Goal: Task Accomplishment & Management: Use online tool/utility

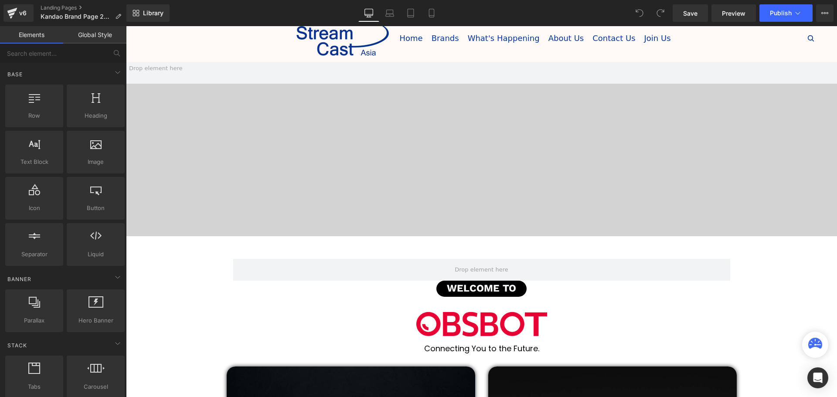
scroll to position [87, 0]
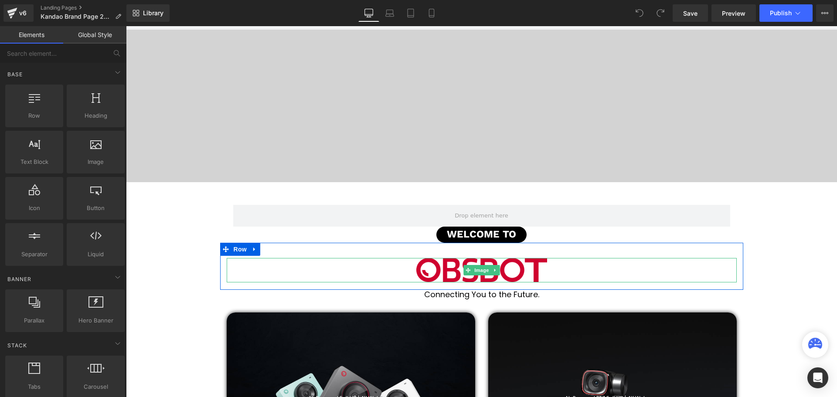
drag, startPoint x: 480, startPoint y: 273, endPoint x: 460, endPoint y: 273, distance: 19.6
click at [480, 273] on span "Image" at bounding box center [482, 270] width 18 height 10
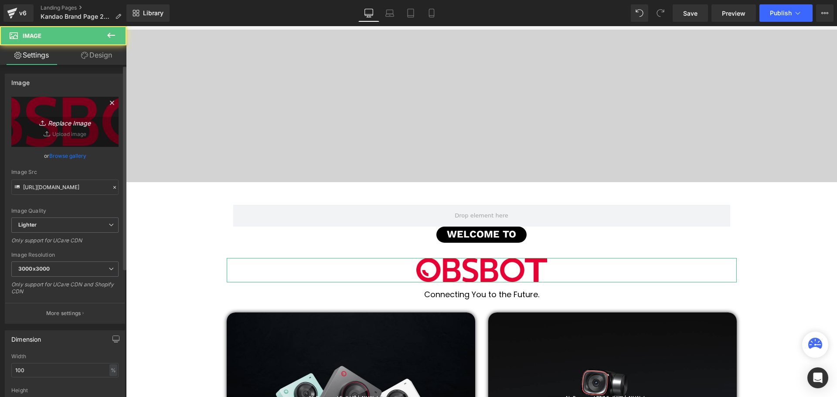
click at [76, 121] on icon "Replace Image" at bounding box center [65, 121] width 70 height 11
type input "C:\fakepath\images (2).png"
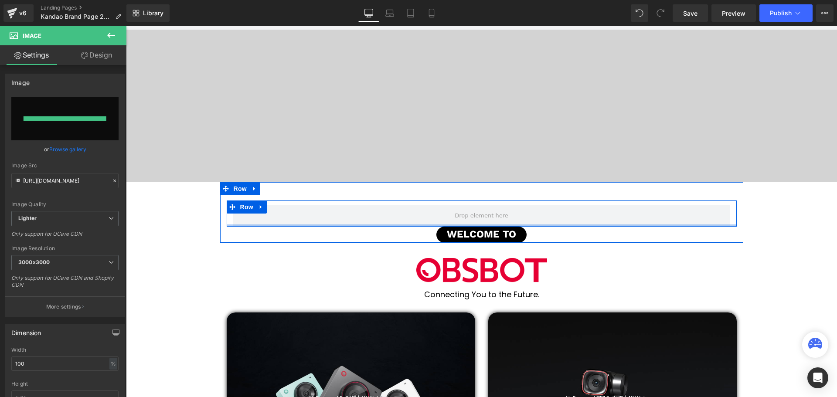
type input "[URL][DOMAIN_NAME]"
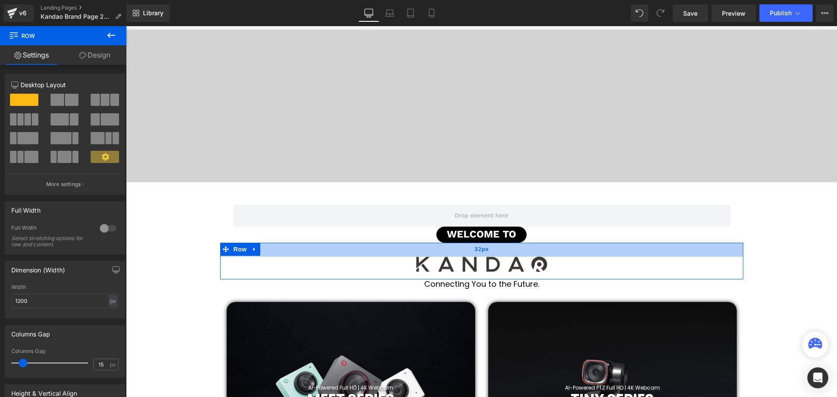
scroll to position [3085, 707]
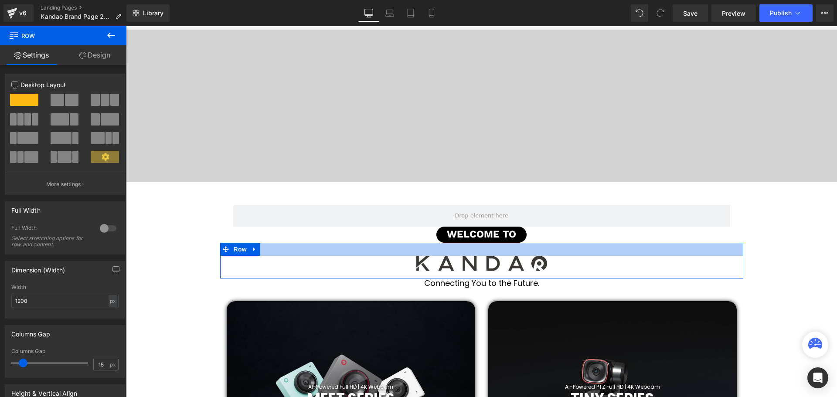
click at [651, 249] on div at bounding box center [481, 249] width 523 height 13
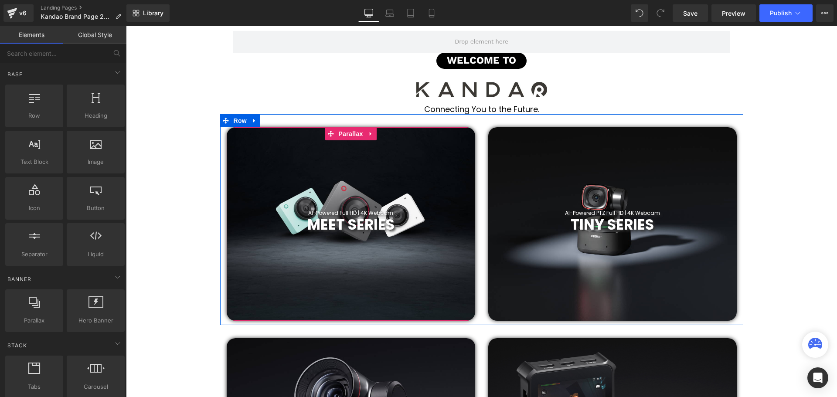
scroll to position [262, 0]
click at [380, 225] on span "MEET SERIES" at bounding box center [350, 224] width 87 height 20
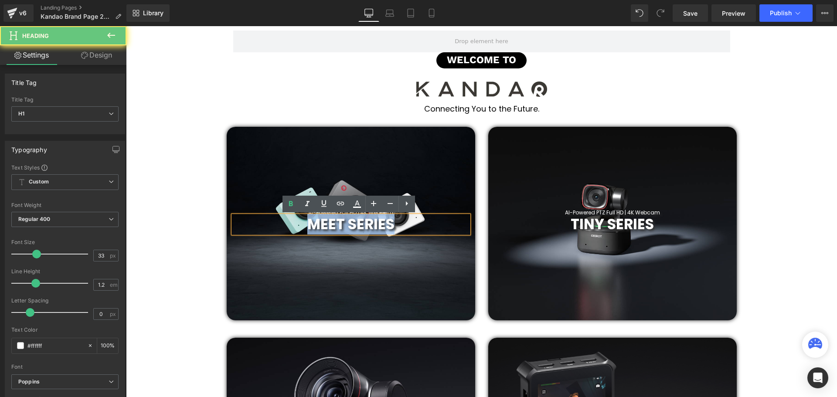
drag, startPoint x: 400, startPoint y: 225, endPoint x: 288, endPoint y: 232, distance: 111.8
click at [288, 232] on h1 "MEET SERIES" at bounding box center [350, 224] width 235 height 17
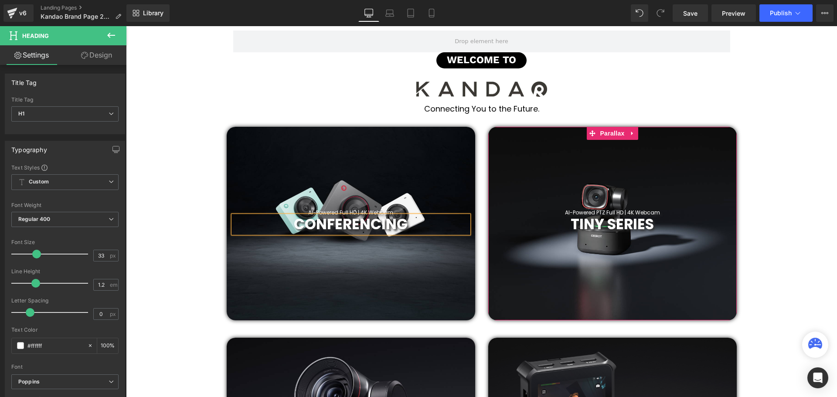
click at [640, 224] on span "TINY SERIES" at bounding box center [612, 224] width 83 height 20
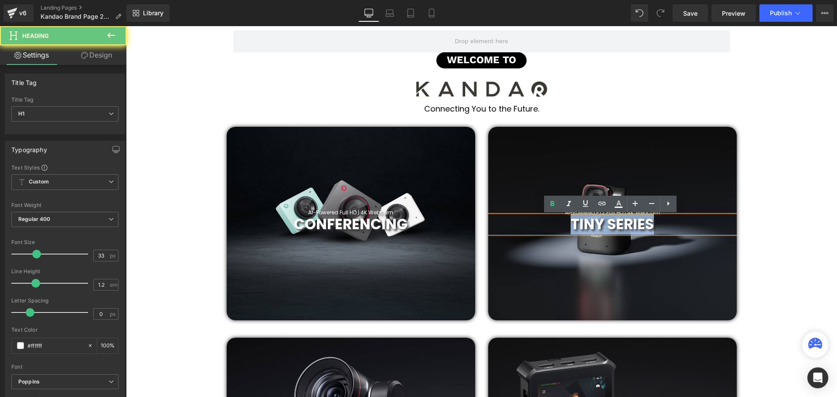
drag, startPoint x: 658, startPoint y: 222, endPoint x: 565, endPoint y: 227, distance: 93.0
click at [565, 226] on h1 "TINY SERIES" at bounding box center [612, 224] width 249 height 17
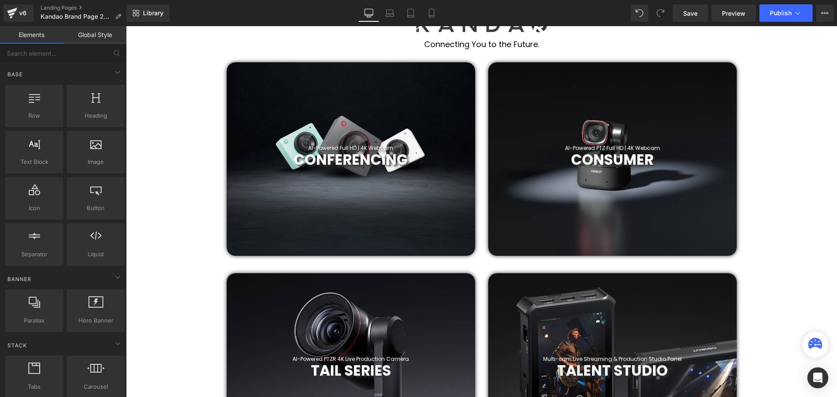
scroll to position [392, 0]
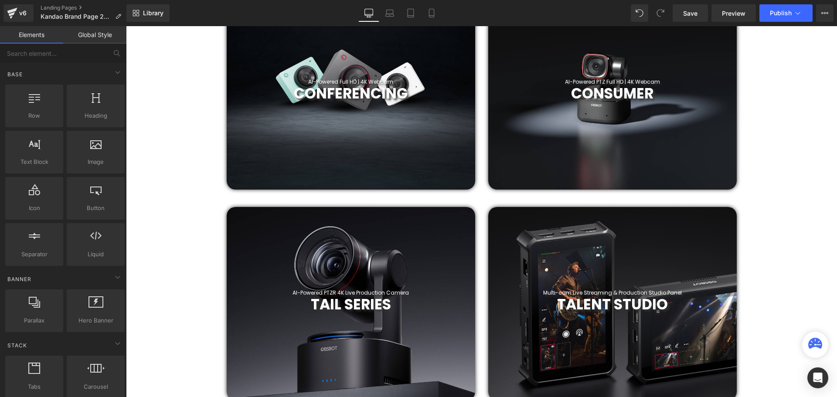
click at [462, 232] on div at bounding box center [351, 304] width 249 height 194
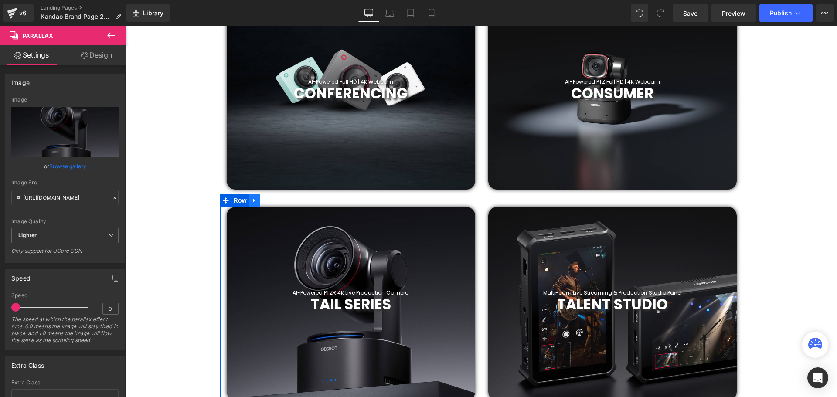
click at [252, 200] on icon at bounding box center [255, 200] width 6 height 7
click at [276, 204] on link at bounding box center [277, 200] width 11 height 13
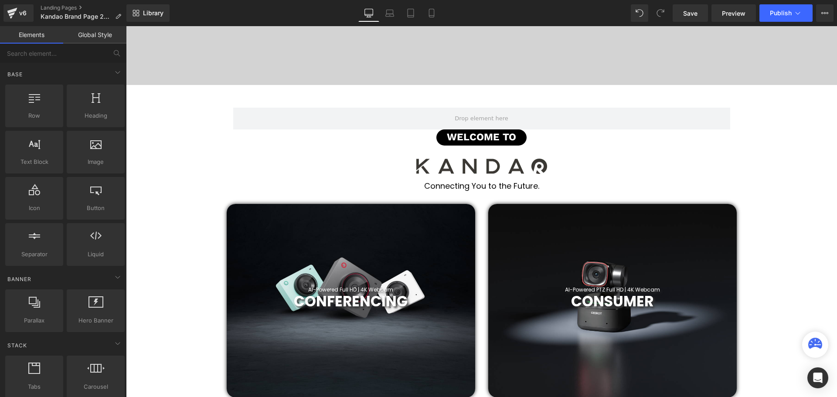
scroll to position [218, 0]
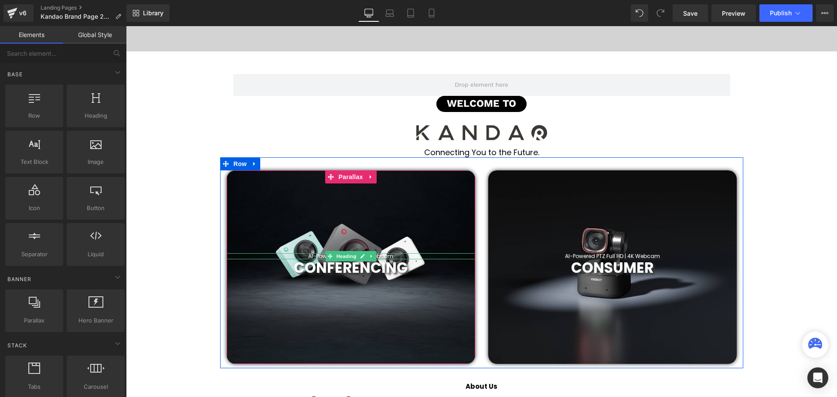
click at [399, 257] on h1 "AI-Powered Full HD | 4K Webcam" at bounding box center [351, 256] width 249 height 6
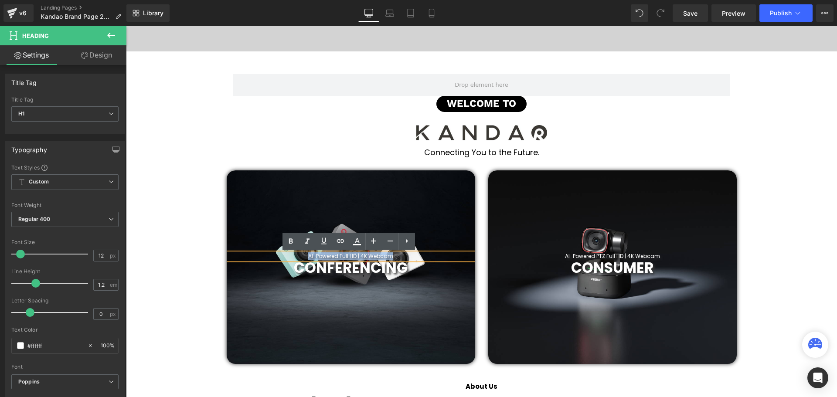
drag, startPoint x: 405, startPoint y: 255, endPoint x: 304, endPoint y: 256, distance: 100.7
click at [304, 256] on h1 "AI-Powered Full HD | 4K Webcam" at bounding box center [351, 256] width 249 height 6
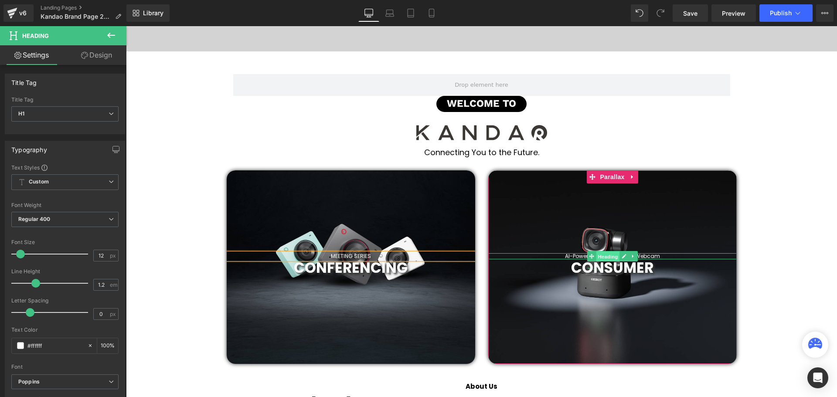
click at [612, 257] on span "Heading" at bounding box center [608, 257] width 24 height 10
click at [655, 255] on div "AI-Powered PTZ Full HD | 4K Webcam Heading" at bounding box center [612, 256] width 249 height 6
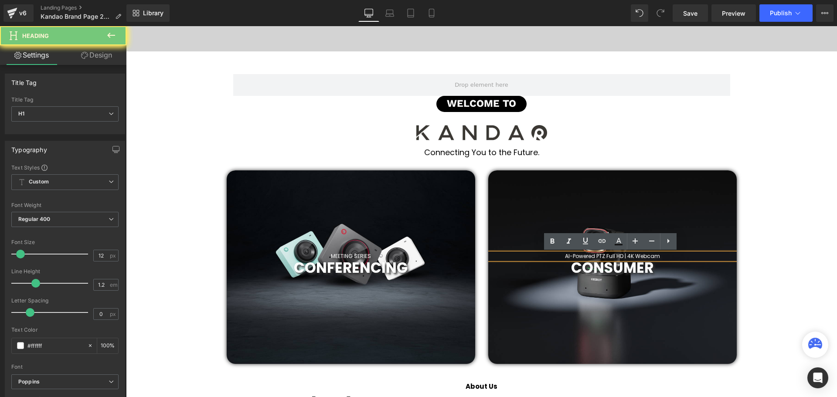
click at [666, 256] on h1 "AI-Powered PTZ Full HD | 4K Webcam" at bounding box center [612, 256] width 249 height 6
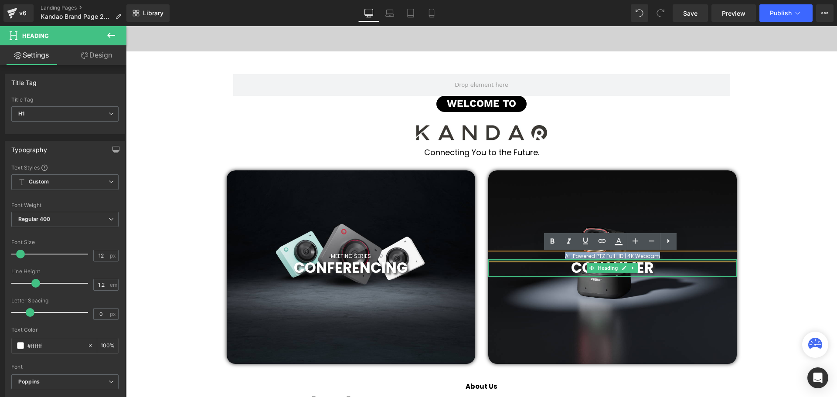
drag, startPoint x: 672, startPoint y: 256, endPoint x: 560, endPoint y: 259, distance: 112.5
click at [560, 259] on span "AI-Powered PTZ Full HD | 4K Webcam Heading CONSUMER Heading" at bounding box center [612, 265] width 249 height 24
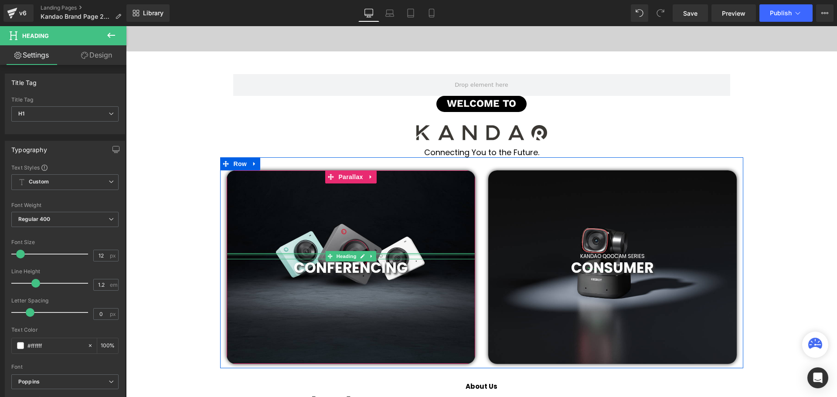
click at [382, 255] on div at bounding box center [351, 254] width 249 height 2
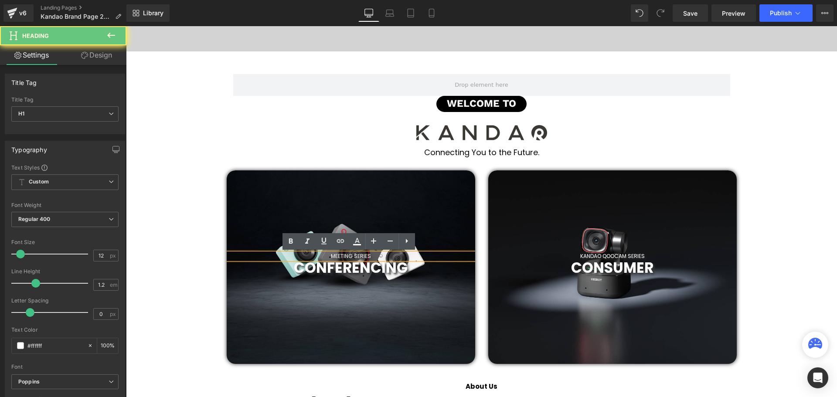
click at [329, 253] on h1 "MEETING SERIES" at bounding box center [351, 256] width 249 height 6
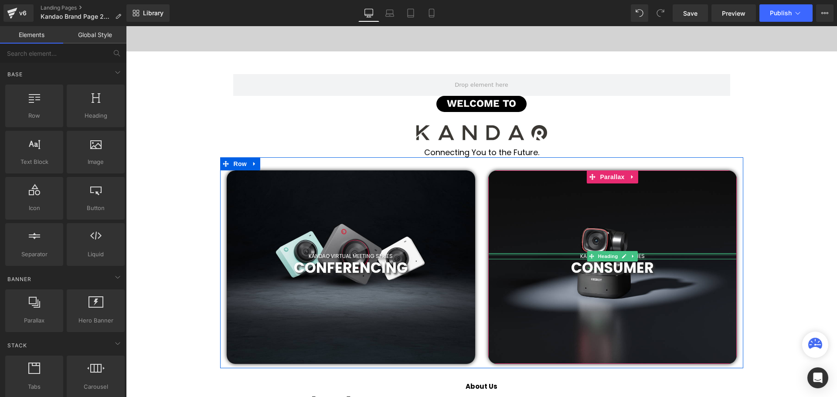
click at [658, 255] on div at bounding box center [612, 254] width 249 height 2
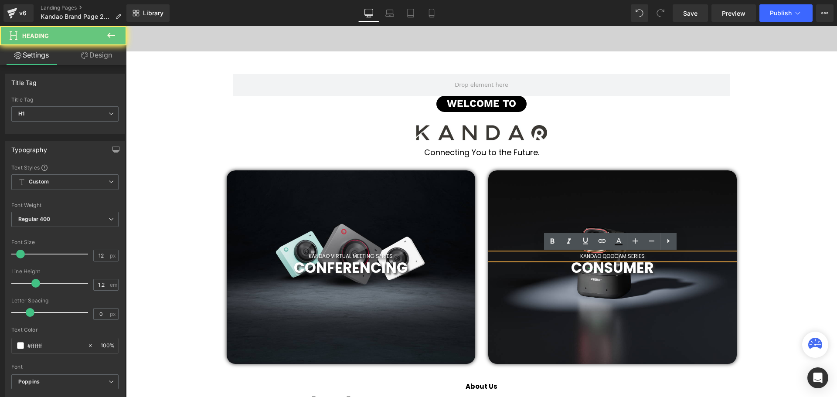
click at [626, 257] on h1 "KANDAO QOOCAM SERIES" at bounding box center [612, 256] width 249 height 6
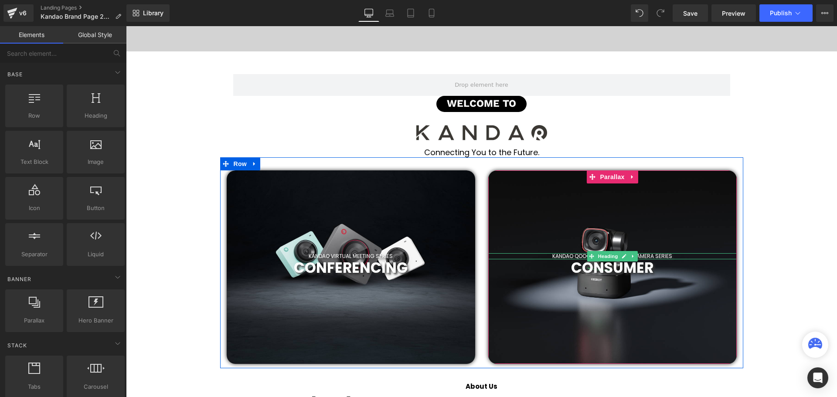
click at [606, 256] on span "Heading" at bounding box center [608, 256] width 24 height 10
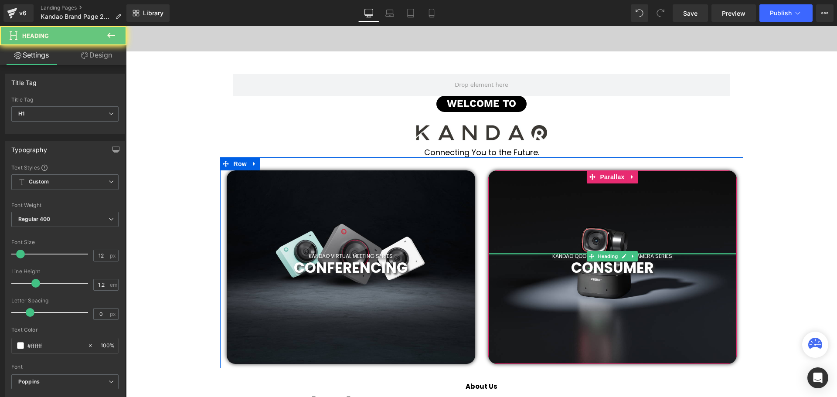
click at [574, 255] on h1 "KANDAO QOOCAM 360 ACTION CAMERA SERIES" at bounding box center [612, 256] width 249 height 6
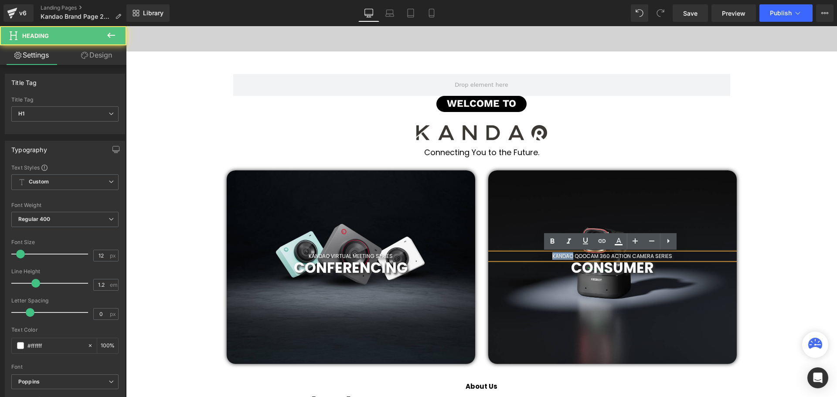
drag, startPoint x: 572, startPoint y: 255, endPoint x: 542, endPoint y: 255, distance: 31.0
click at [542, 255] on h1 "KANDAO QOOCAM 360 ACTION CAMERA SERIES" at bounding box center [612, 256] width 249 height 6
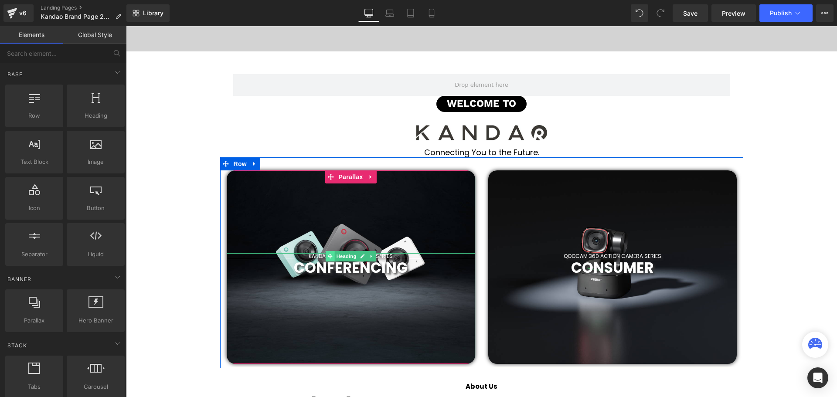
click at [328, 255] on icon at bounding box center [329, 256] width 5 height 5
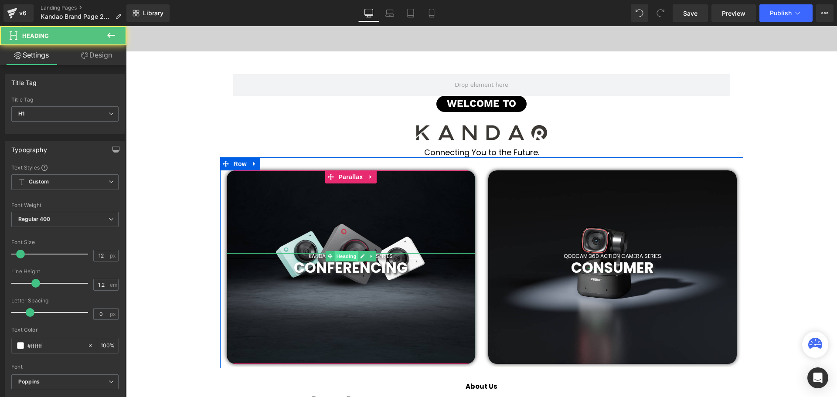
click at [345, 255] on span "Heading" at bounding box center [346, 256] width 24 height 10
click at [327, 256] on icon at bounding box center [329, 256] width 5 height 5
click at [316, 255] on h1 "KANDAO VIRTUAL MEETING SERIES" at bounding box center [351, 256] width 249 height 6
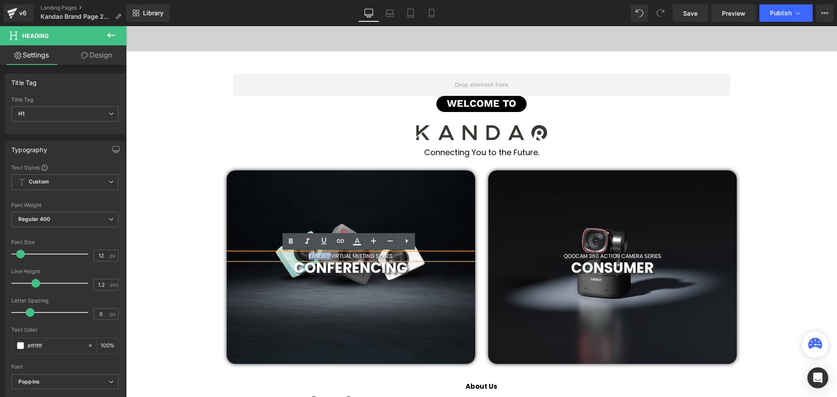
drag, startPoint x: 331, startPoint y: 255, endPoint x: 280, endPoint y: 256, distance: 51.0
click at [280, 256] on h1 "KANDAO VIRTUAL MEETING SERIES" at bounding box center [351, 256] width 249 height 6
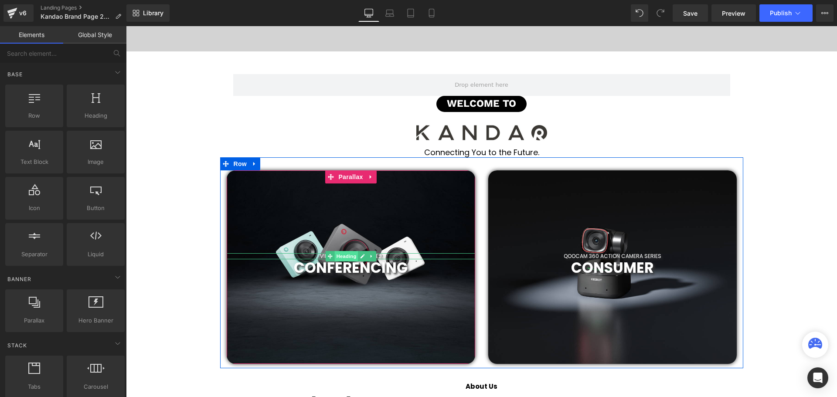
click at [346, 255] on span "Heading" at bounding box center [346, 256] width 24 height 10
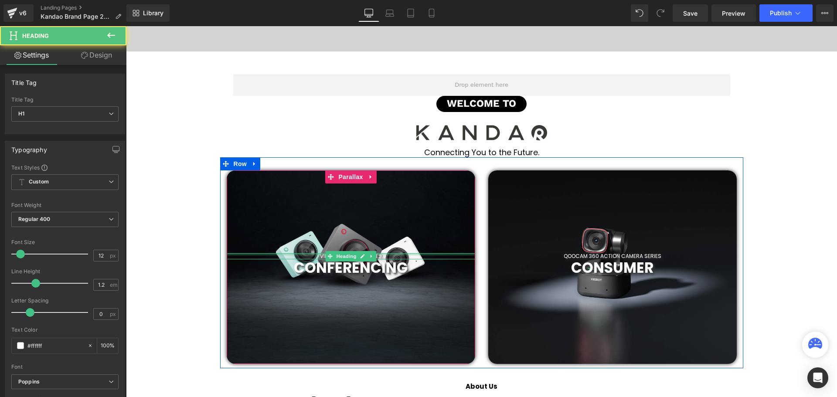
click at [389, 254] on div at bounding box center [351, 254] width 249 height 2
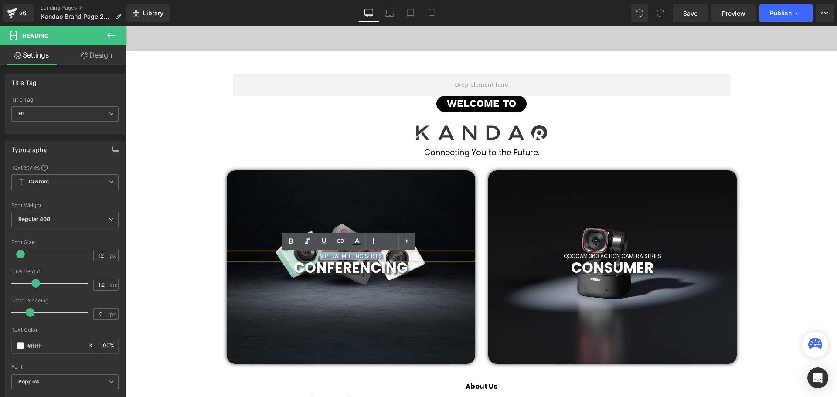
drag, startPoint x: 392, startPoint y: 255, endPoint x: 303, endPoint y: 259, distance: 89.4
click at [303, 259] on span "VIRTUAL MEETING SERIES Heading CONFERENCING Heading Row" at bounding box center [351, 265] width 249 height 24
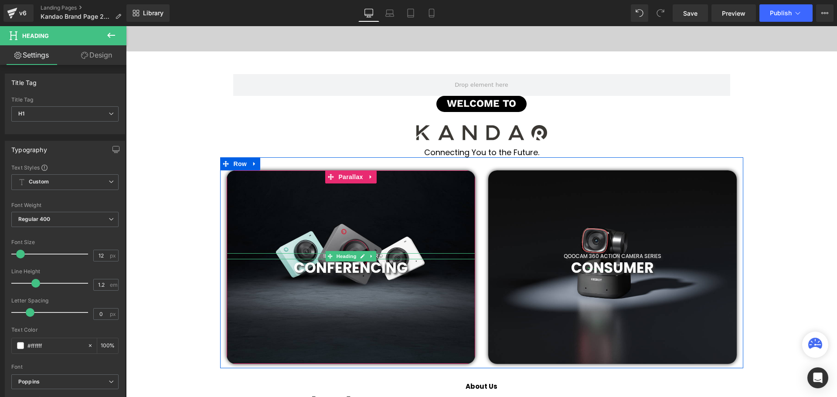
click at [389, 256] on h1 "INDUSTRY TOOL'S FOR" at bounding box center [351, 256] width 249 height 6
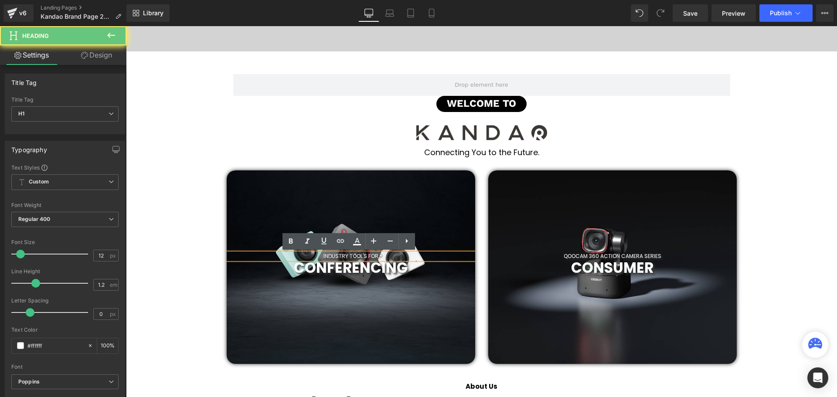
drag, startPoint x: 386, startPoint y: 255, endPoint x: 360, endPoint y: 256, distance: 26.6
click at [360, 256] on h1 "INDUSTRY TOOL'S FOR" at bounding box center [351, 256] width 249 height 6
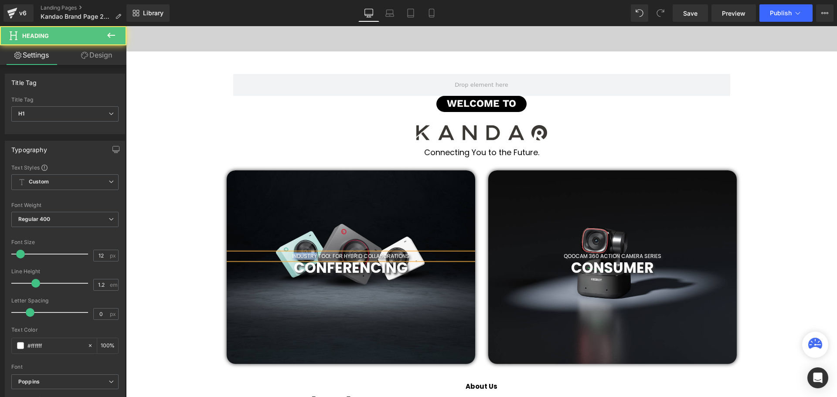
drag, startPoint x: 314, startPoint y: 255, endPoint x: 293, endPoint y: 256, distance: 21.8
click at [293, 256] on h1 "INDUSTRY TOOL FOR HYBRID COLLABORATIONS" at bounding box center [351, 256] width 249 height 6
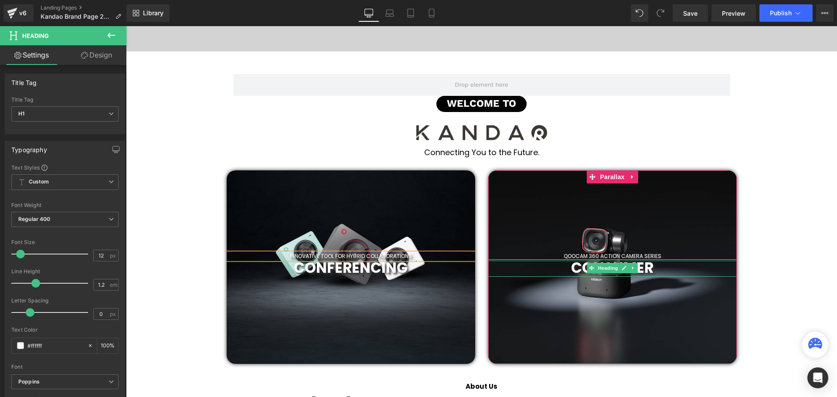
click at [613, 261] on div at bounding box center [612, 260] width 249 height 2
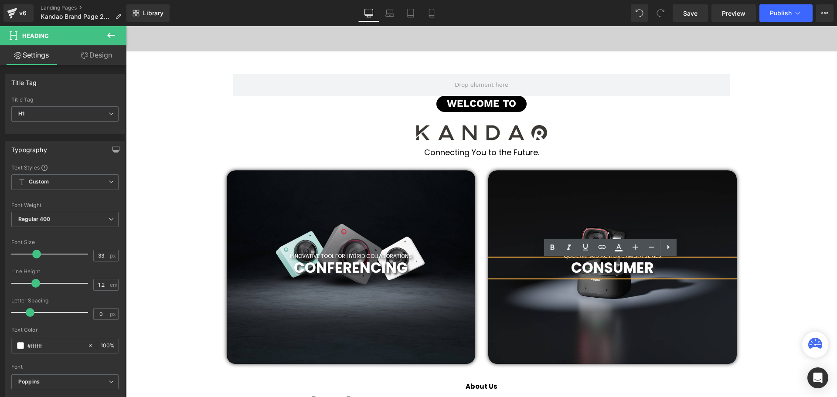
drag, startPoint x: 749, startPoint y: 26, endPoint x: 694, endPoint y: 254, distance: 234.2
click at [694, 254] on div "QOOCAM 360 ACTION CAMERA SERIES Heading" at bounding box center [612, 256] width 249 height 6
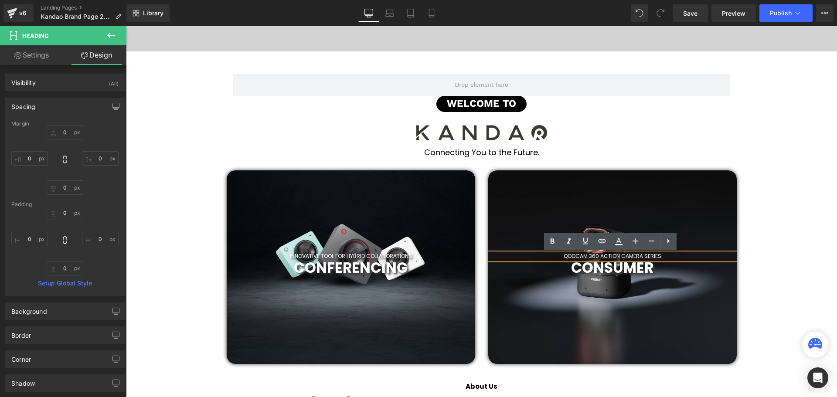
drag, startPoint x: 660, startPoint y: 255, endPoint x: 675, endPoint y: 256, distance: 15.3
click at [660, 255] on h1 "QOOCAM 360 ACTION CAMERA SERIES" at bounding box center [612, 256] width 249 height 6
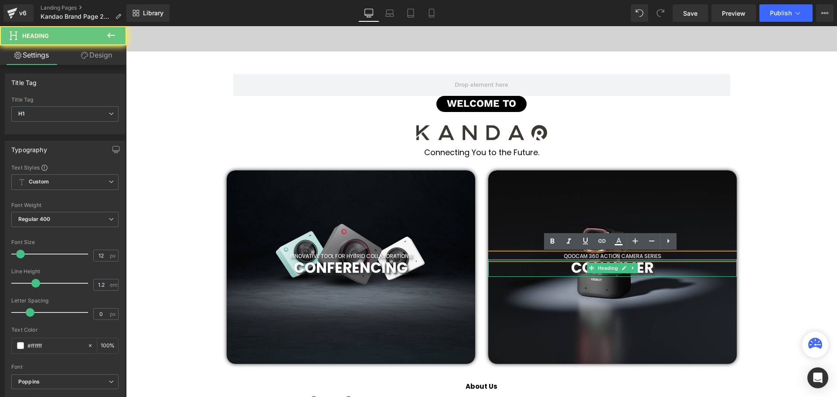
drag, startPoint x: 675, startPoint y: 256, endPoint x: 562, endPoint y: 260, distance: 113.4
click at [562, 260] on span "QOOCAM 360 ACTION CAMERA SERIES Heading CONSUMER Heading" at bounding box center [612, 265] width 249 height 24
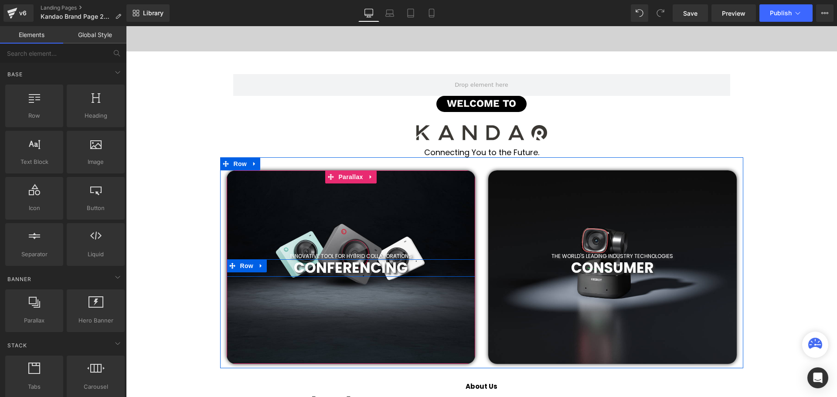
click at [285, 267] on h1 "CONFERENCING" at bounding box center [350, 267] width 235 height 17
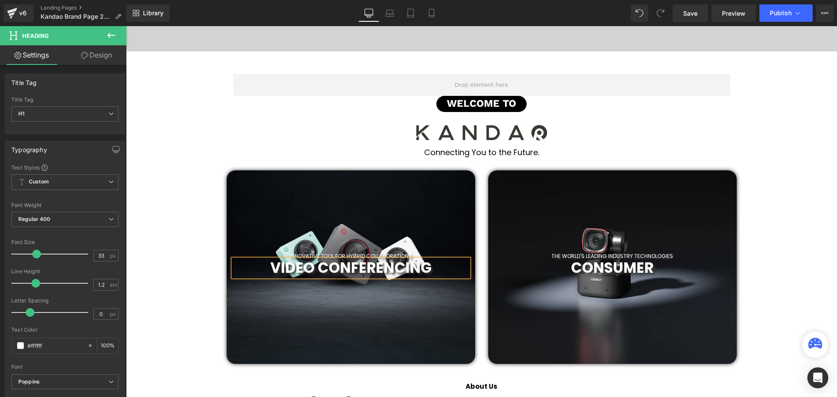
click at [446, 266] on h1 "VIDEO CONFERENCING" at bounding box center [350, 267] width 235 height 17
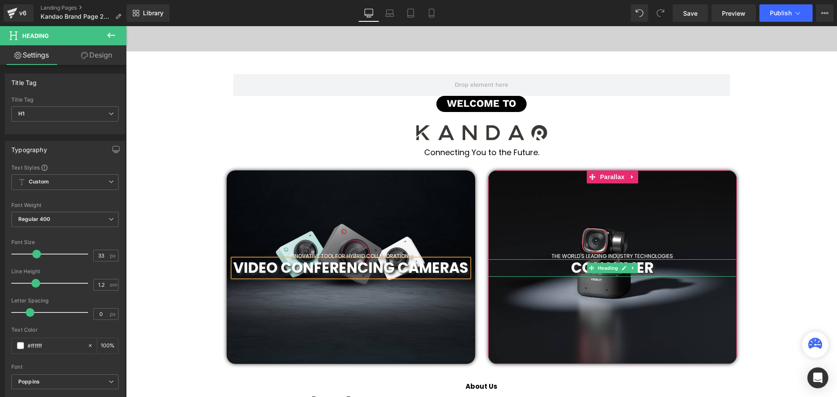
click at [671, 267] on h1 "CONSUMER" at bounding box center [612, 267] width 249 height 17
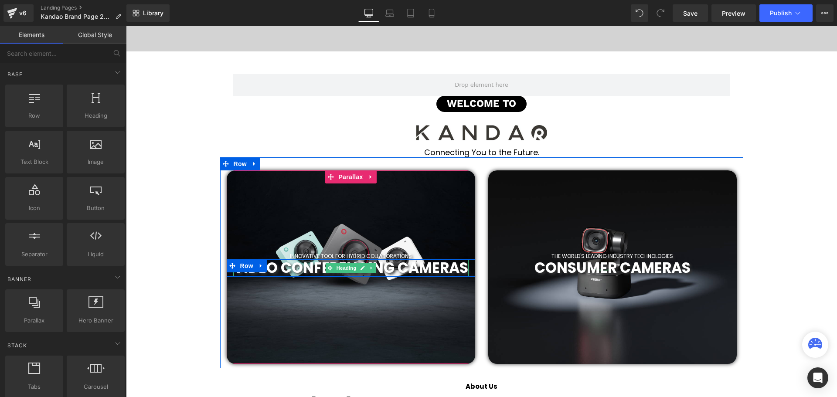
click at [433, 269] on h1 "VIDEO CONFERENCING CAMERAS" at bounding box center [350, 267] width 235 height 17
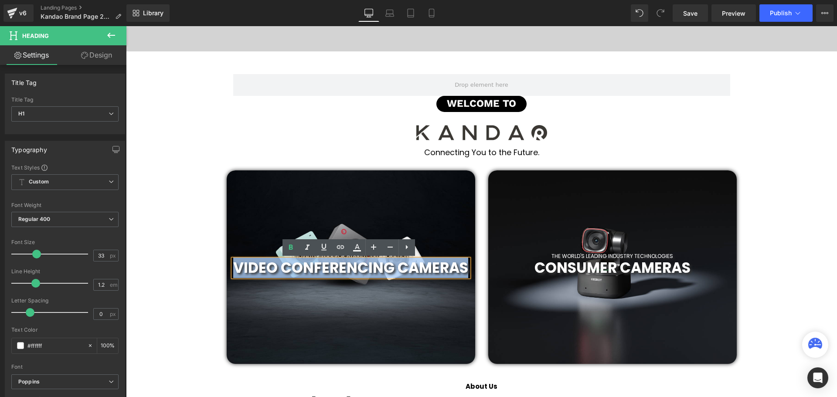
drag, startPoint x: 393, startPoint y: 284, endPoint x: 261, endPoint y: 270, distance: 133.3
click at [261, 270] on h1 "VIDEO CONFERENCING CAMERAS" at bounding box center [350, 267] width 235 height 17
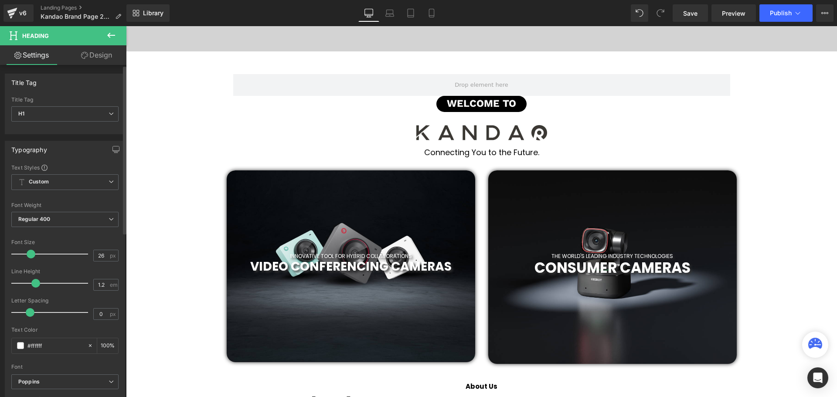
scroll to position [2776, 707]
drag, startPoint x: 35, startPoint y: 254, endPoint x: 30, endPoint y: 256, distance: 5.5
click at [30, 256] on span at bounding box center [31, 254] width 9 height 9
type input "26"
click at [29, 256] on span at bounding box center [31, 254] width 9 height 9
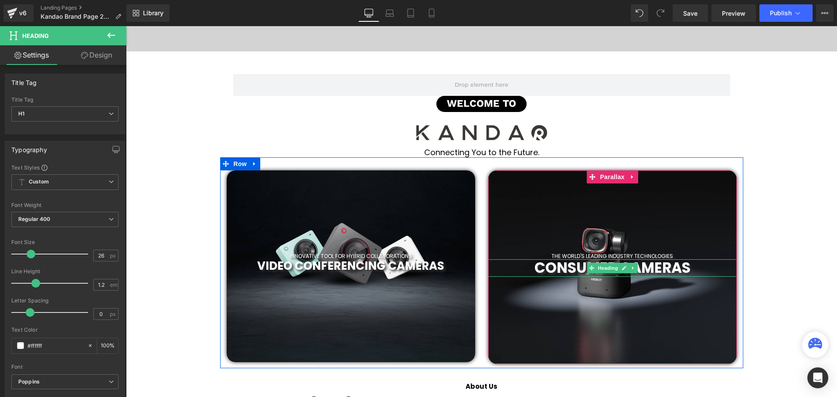
drag, startPoint x: 609, startPoint y: 269, endPoint x: 153, endPoint y: 274, distance: 456.5
click at [609, 269] on span "Heading" at bounding box center [608, 268] width 24 height 10
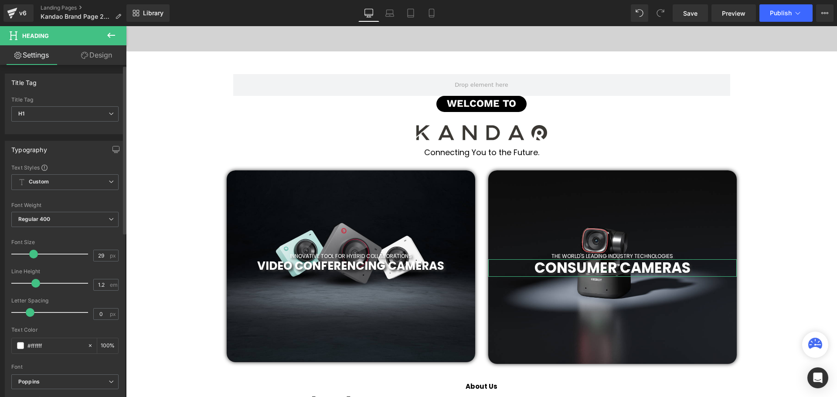
scroll to position [2774, 707]
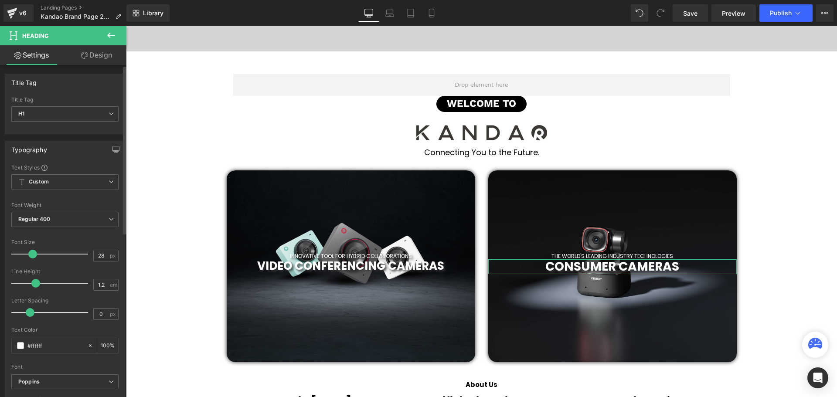
type input "26"
drag, startPoint x: 33, startPoint y: 253, endPoint x: 27, endPoint y: 255, distance: 5.4
click at [27, 255] on span at bounding box center [31, 254] width 9 height 9
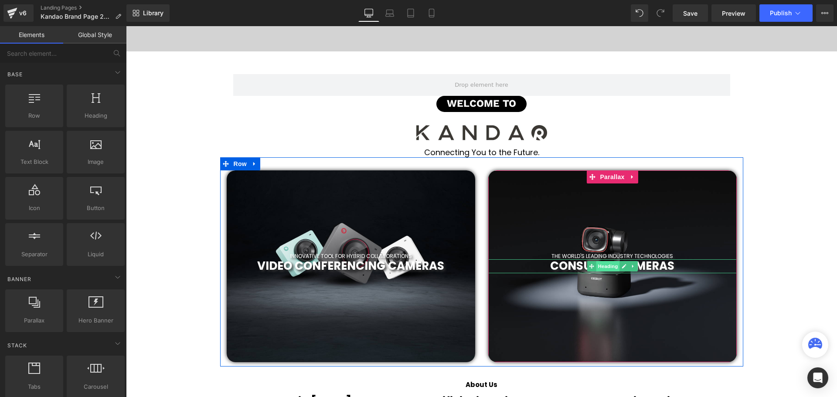
click at [610, 265] on span "Heading" at bounding box center [608, 266] width 24 height 10
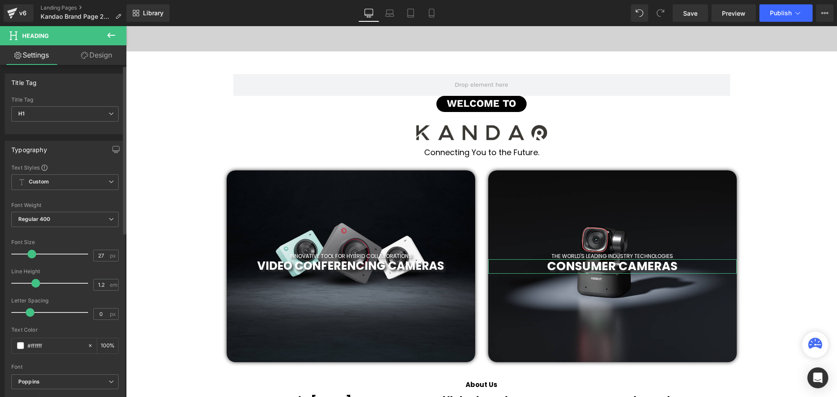
type input "28"
click at [31, 254] on span at bounding box center [32, 254] width 9 height 9
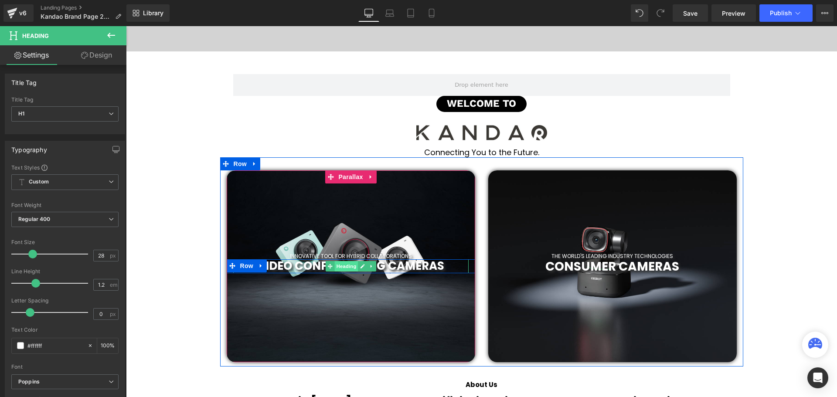
click at [347, 269] on span "Heading" at bounding box center [346, 266] width 24 height 10
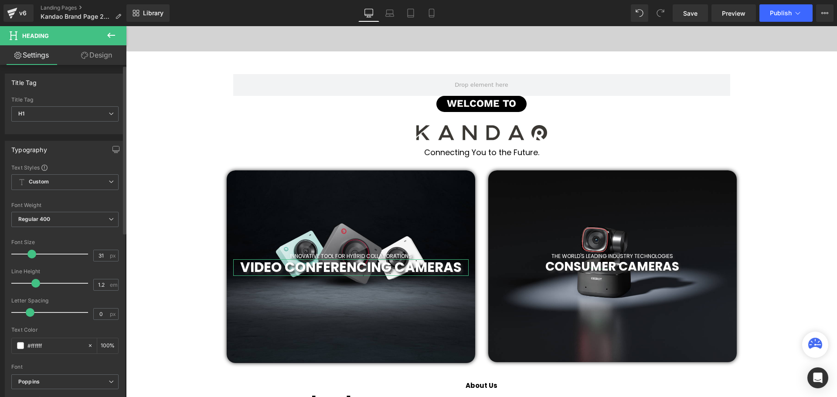
scroll to position [4, 4]
type input "28"
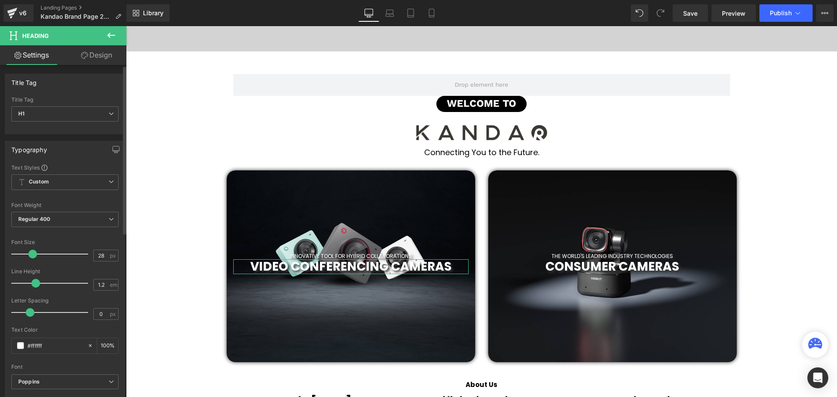
scroll to position [2774, 707]
click at [31, 255] on span at bounding box center [32, 254] width 9 height 9
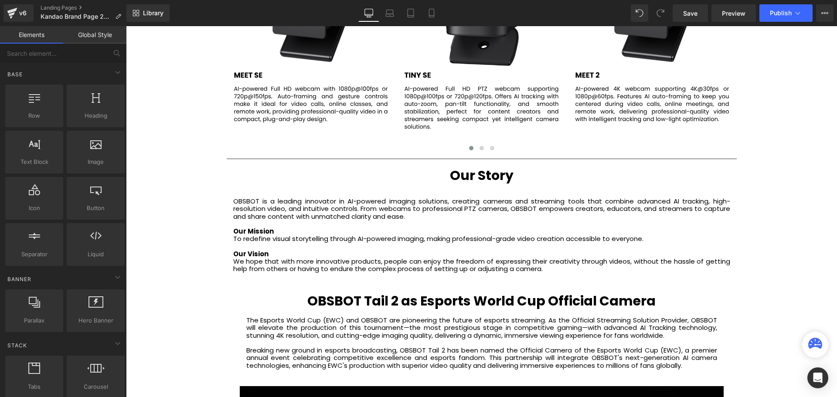
scroll to position [1526, 0]
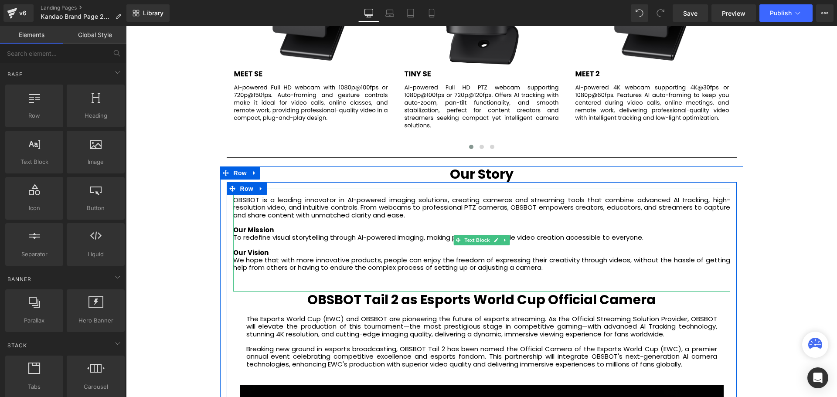
drag, startPoint x: 243, startPoint y: 205, endPoint x: 253, endPoint y: 214, distance: 13.6
click at [243, 205] on p "OBSBOT is a leading innovator in AI-powered imaging solutions, creating cameras…" at bounding box center [481, 207] width 497 height 23
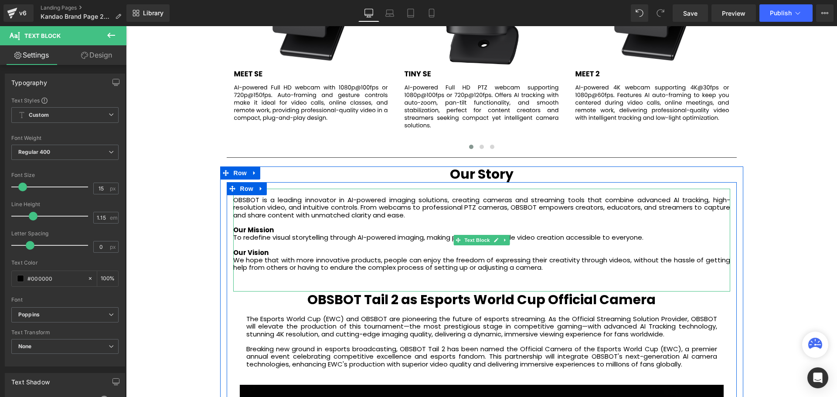
click at [580, 271] on div "We hope that with more innovative products, people can enjoy the freedom of exp…" at bounding box center [481, 263] width 497 height 15
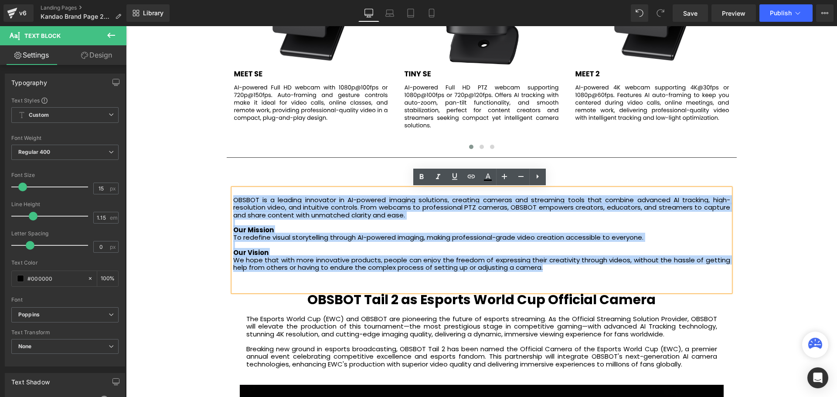
drag, startPoint x: 577, startPoint y: 270, endPoint x: 233, endPoint y: 199, distance: 351.6
click at [233, 199] on div "OBSBOT is a leading innovator in AI-powered imaging solutions, creating cameras…" at bounding box center [481, 240] width 497 height 103
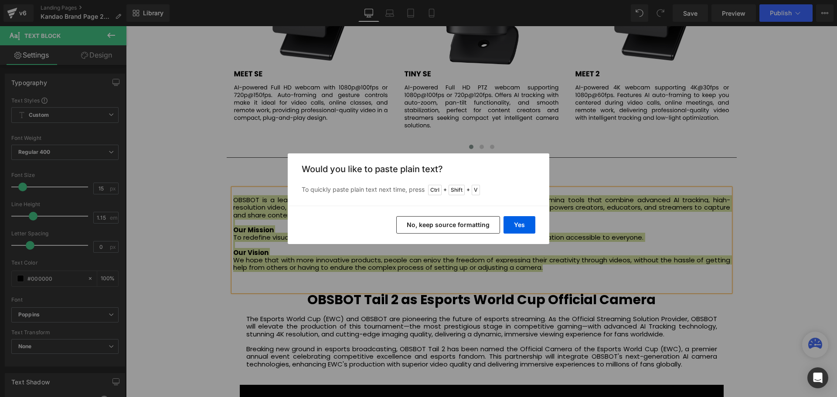
click at [462, 226] on button "No, keep source formatting" at bounding box center [448, 224] width 104 height 17
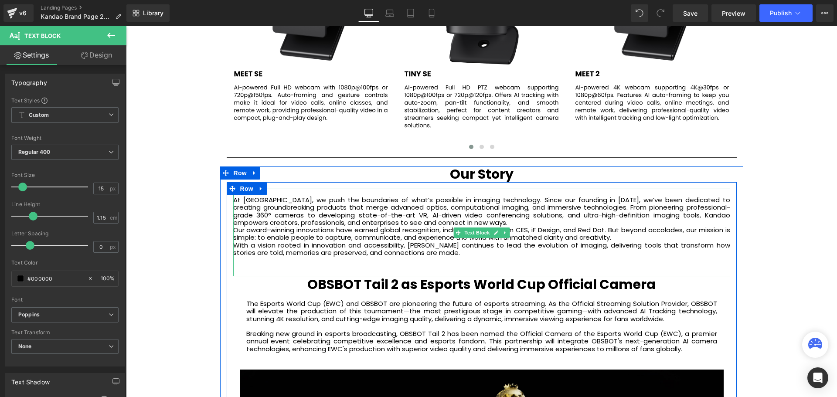
scroll to position [4, 4]
click at [480, 221] on p "At [GEOGRAPHIC_DATA], we push the boundaries of what’s possible in imaging tech…" at bounding box center [481, 211] width 497 height 30
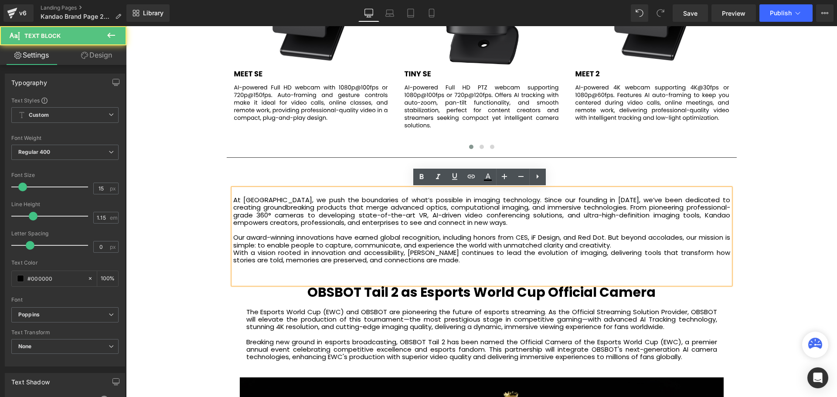
scroll to position [2767, 707]
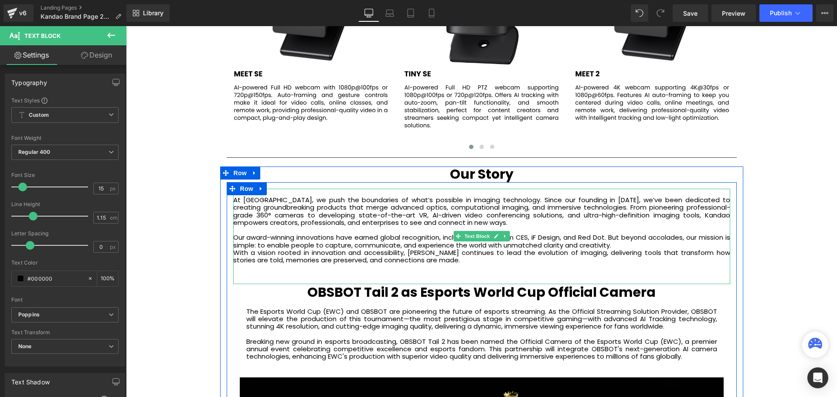
click at [620, 246] on p "Our award-winning innovations have earned global recognition, including honors …" at bounding box center [481, 241] width 497 height 15
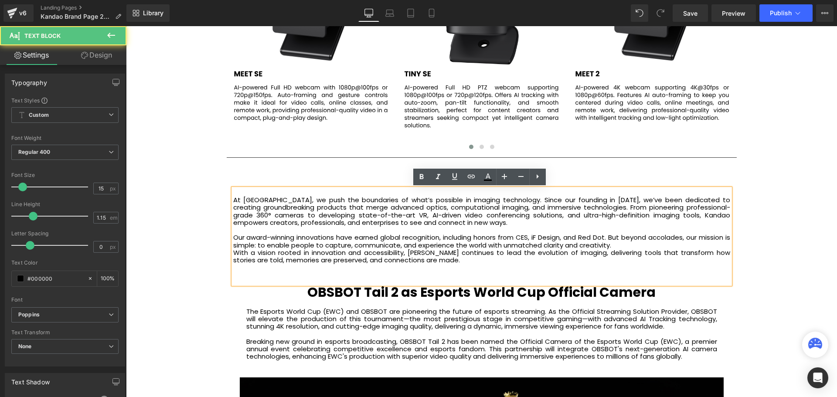
scroll to position [2774, 707]
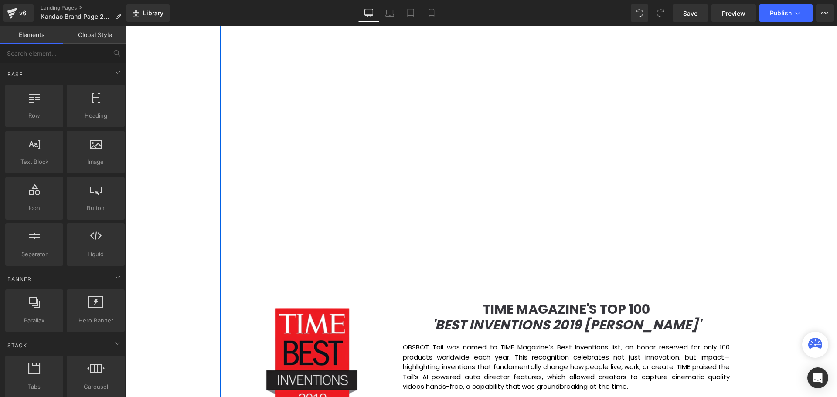
scroll to position [635, 0]
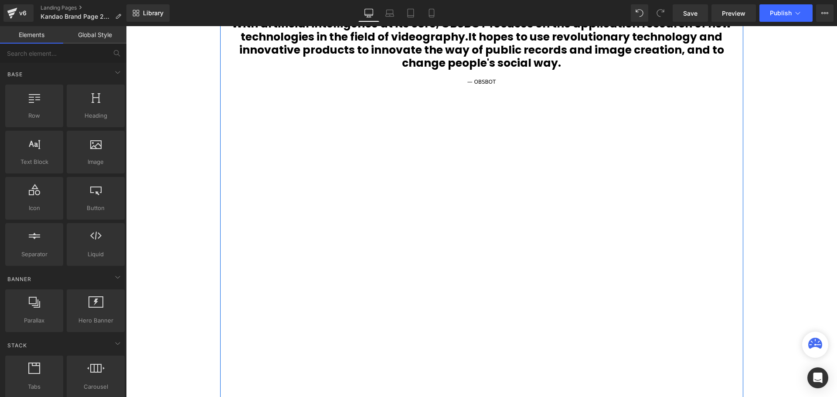
click at [444, 151] on div at bounding box center [481, 239] width 497 height 280
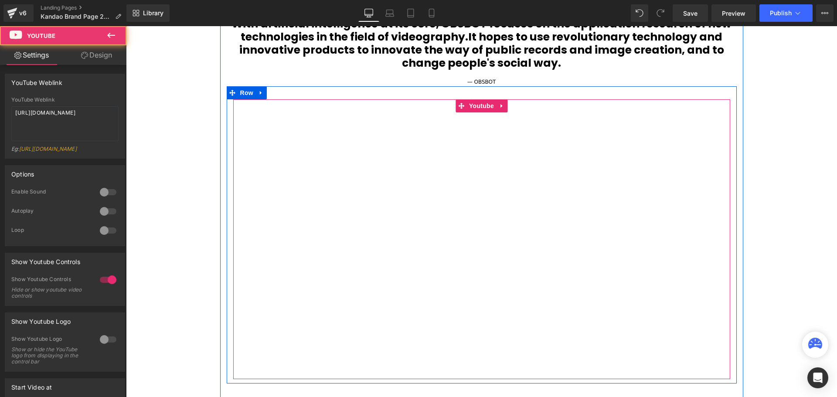
click at [474, 103] on div at bounding box center [481, 239] width 497 height 280
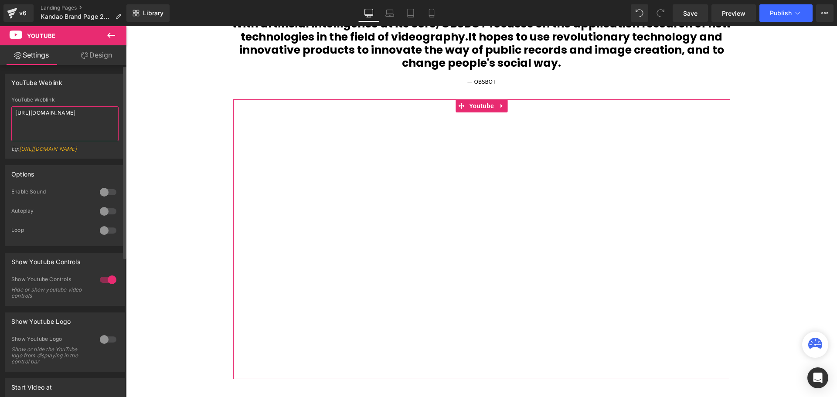
drag, startPoint x: 73, startPoint y: 119, endPoint x: 14, endPoint y: 111, distance: 59.4
click at [14, 111] on textarea "[URL][DOMAIN_NAME]" at bounding box center [64, 123] width 107 height 35
paste textarea "EEx1dxeVnkM"
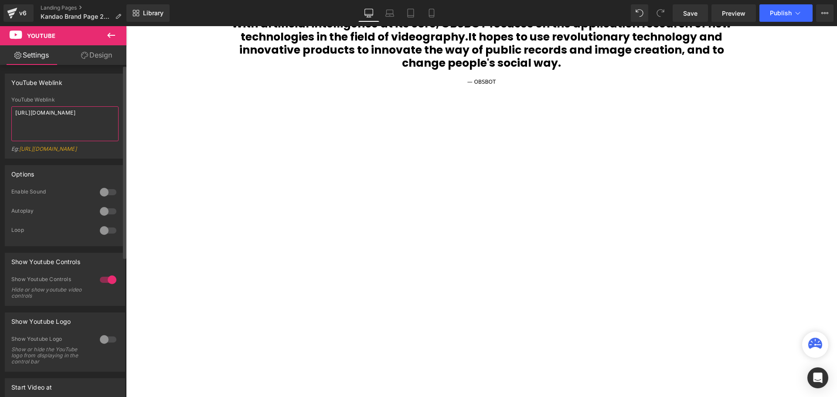
type textarea "[URL][DOMAIN_NAME]"
click at [109, 93] on div "YouTube Weblink YouTube Weblink [URL][DOMAIN_NAME] Eg: [URL][DOMAIN_NAME]" at bounding box center [65, 116] width 120 height 85
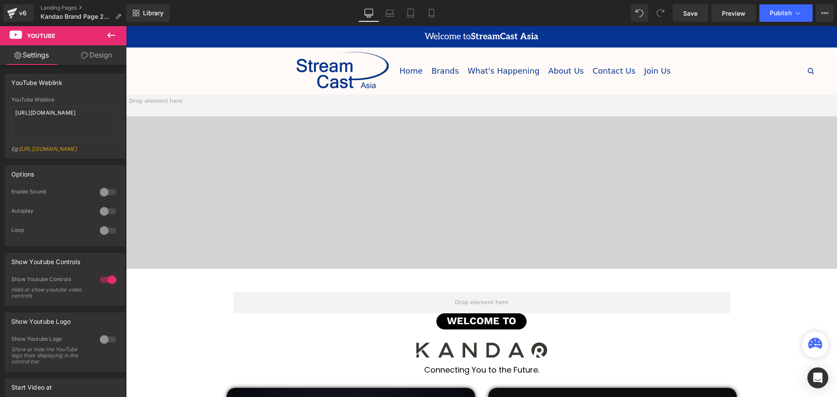
scroll to position [0, 0]
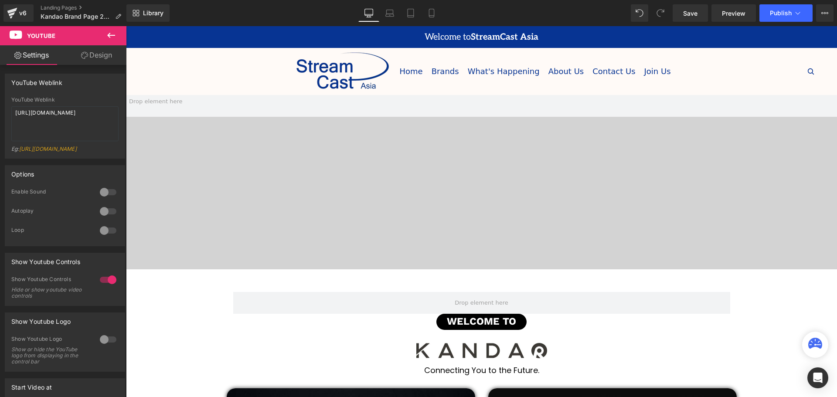
click at [463, 167] on span at bounding box center [481, 182] width 711 height 174
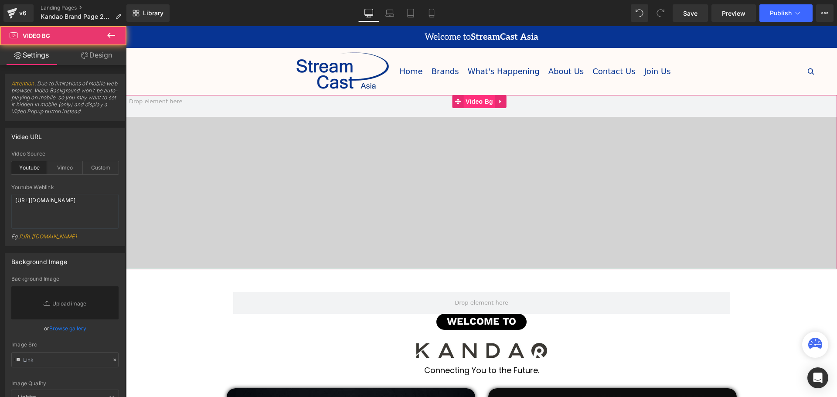
click at [477, 104] on span "Video Bg" at bounding box center [479, 101] width 32 height 13
drag, startPoint x: 68, startPoint y: 210, endPoint x: -14, endPoint y: 196, distance: 82.3
click at [0, 196] on html "Video Bg You are previewing how the will restyle your page. You can not edit El…" at bounding box center [418, 198] width 837 height 397
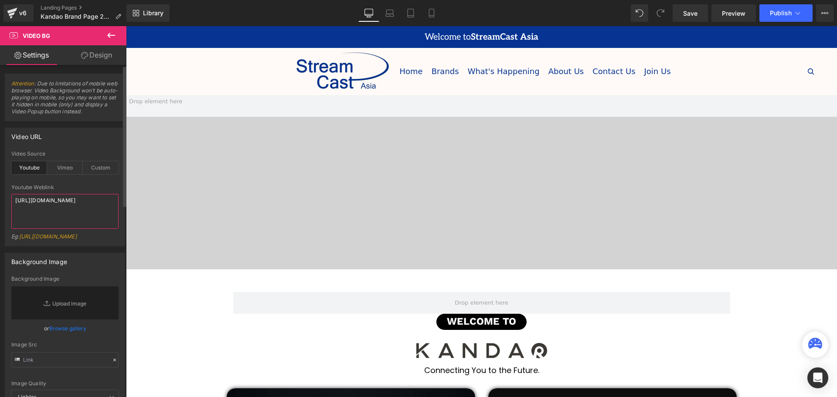
paste textarea "6buPqB4VFTY"
click at [98, 134] on div "Video URL" at bounding box center [64, 136] width 119 height 17
click at [477, 97] on span "Video Bg" at bounding box center [479, 101] width 32 height 13
drag, startPoint x: 68, startPoint y: 210, endPoint x: -4, endPoint y: 198, distance: 73.0
click at [0, 198] on html "Video Bg You are previewing how the will restyle your page. You can not edit El…" at bounding box center [418, 198] width 837 height 397
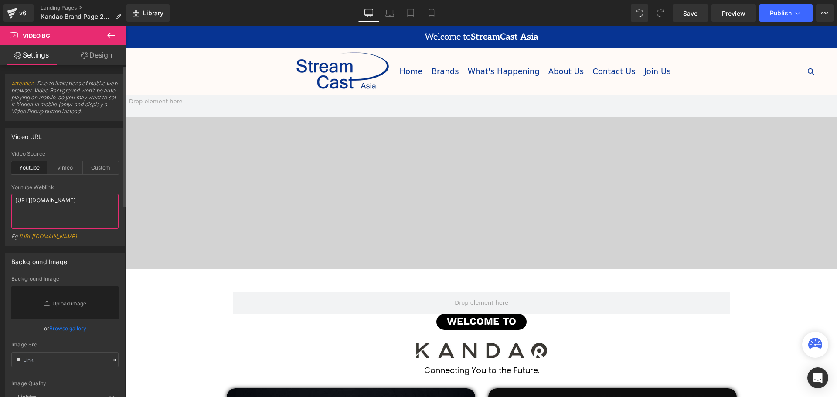
paste textarea "ymiWNYz_CsI"
click at [83, 184] on div at bounding box center [64, 182] width 107 height 6
drag, startPoint x: 35, startPoint y: 206, endPoint x: 3, endPoint y: 200, distance: 32.8
click at [3, 200] on div "Video URL youtube Video Source Youtube Vimeo Custom Youtube Weblink [URL][DOMAI…" at bounding box center [65, 183] width 130 height 125
paste textarea "KeHoKJjhMcM"
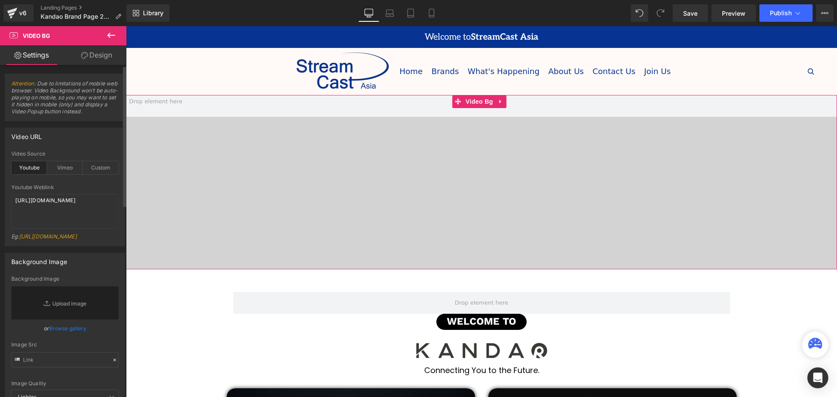
click at [94, 189] on div "Youtube Weblink" at bounding box center [64, 187] width 107 height 6
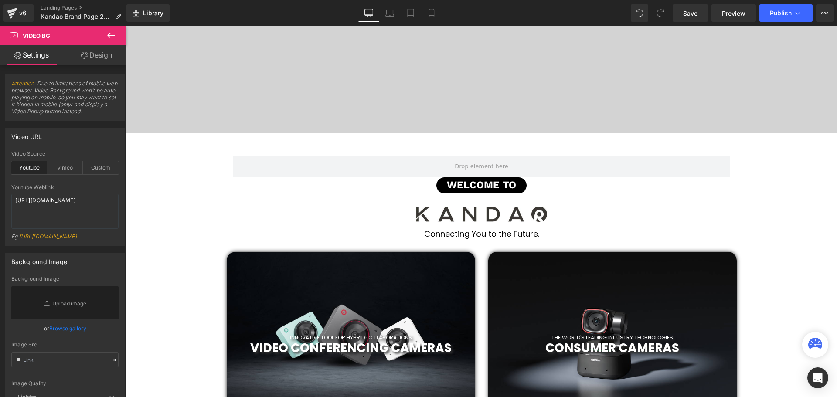
scroll to position [87, 0]
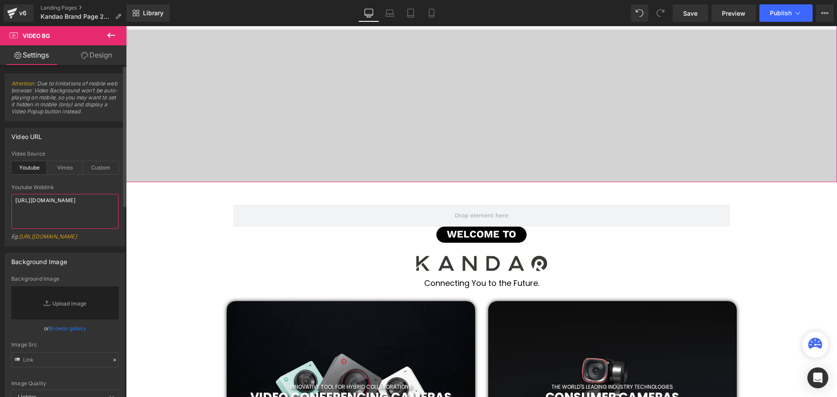
drag, startPoint x: 72, startPoint y: 210, endPoint x: 36, endPoint y: 195, distance: 38.1
click at [14, 197] on textarea "[URL][DOMAIN_NAME]" at bounding box center [64, 211] width 107 height 35
paste textarea "C7ledRlvLpw"
type textarea "[URL][DOMAIN_NAME]"
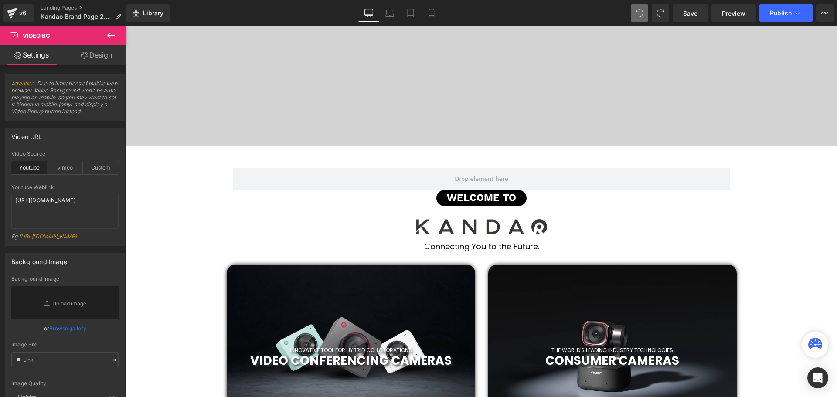
scroll to position [0, 0]
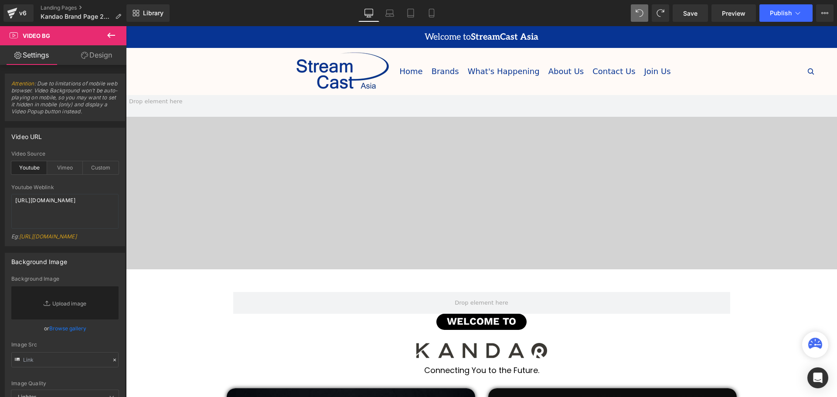
click at [476, 153] on span at bounding box center [481, 182] width 711 height 174
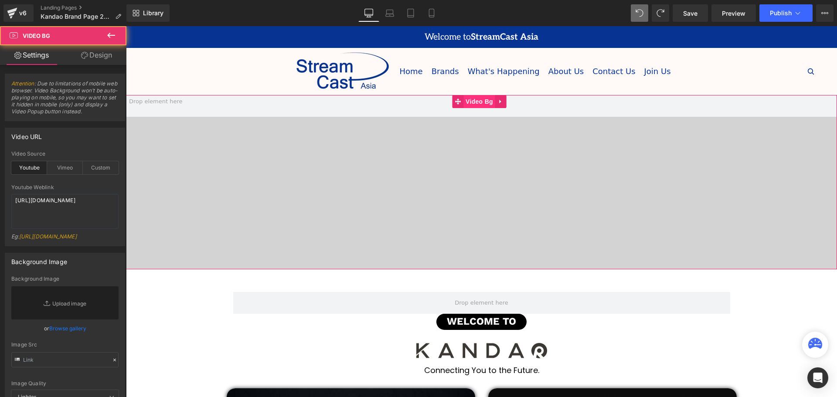
click at [476, 104] on span "Video Bg" at bounding box center [479, 101] width 32 height 13
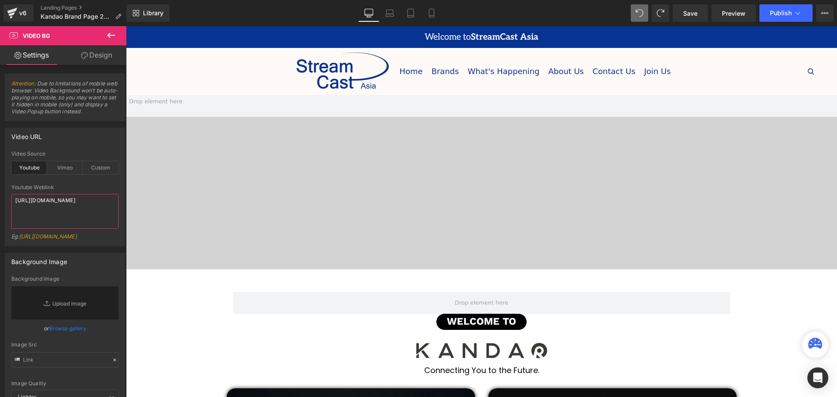
type textarea "[URL][DOMAIN_NAME]"
drag, startPoint x: 71, startPoint y: 209, endPoint x: -16, endPoint y: 198, distance: 87.4
click at [0, 198] on html "Video Bg You are previewing how the will restyle your page. You can not edit El…" at bounding box center [418, 198] width 837 height 397
click at [91, 181] on div at bounding box center [64, 182] width 107 height 6
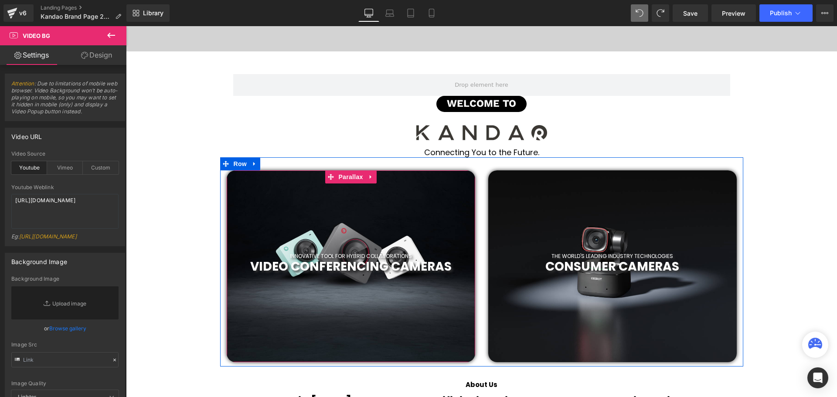
scroll to position [436, 0]
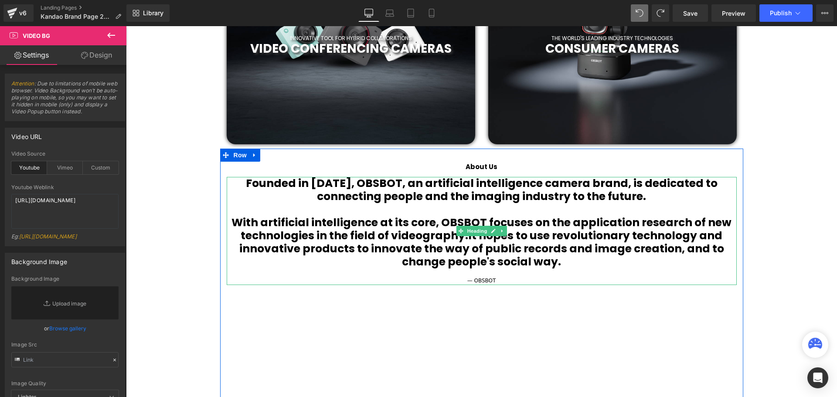
click at [580, 248] on b "It hopes to use revolutionary technology and innovative products to innovate th…" at bounding box center [481, 248] width 485 height 41
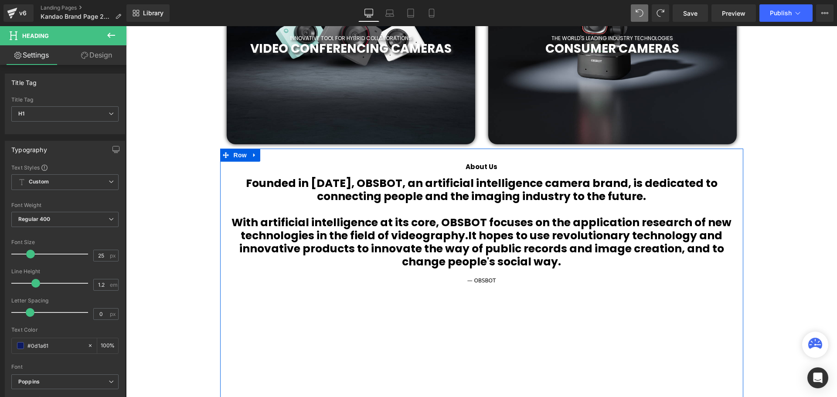
click at [563, 259] on h1 "With artificial intelligence at its core, OBSBOT focuses on the application res…" at bounding box center [482, 242] width 510 height 52
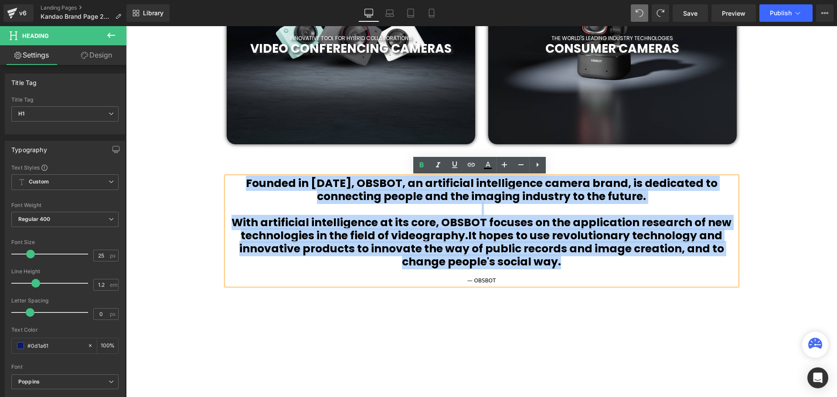
drag, startPoint x: 564, startPoint y: 263, endPoint x: 254, endPoint y: 183, distance: 320.2
click at [254, 183] on div "Founded in [DATE], OBSBOT, an artificial intelligence camera brand, is dedicate…" at bounding box center [482, 231] width 510 height 108
paste div
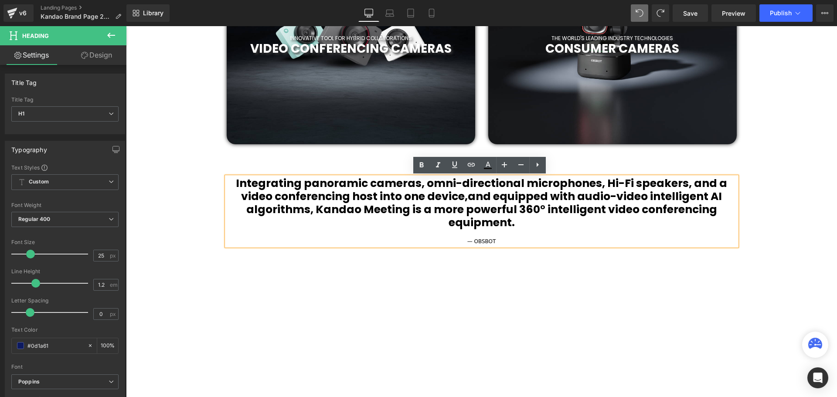
scroll to position [2735, 707]
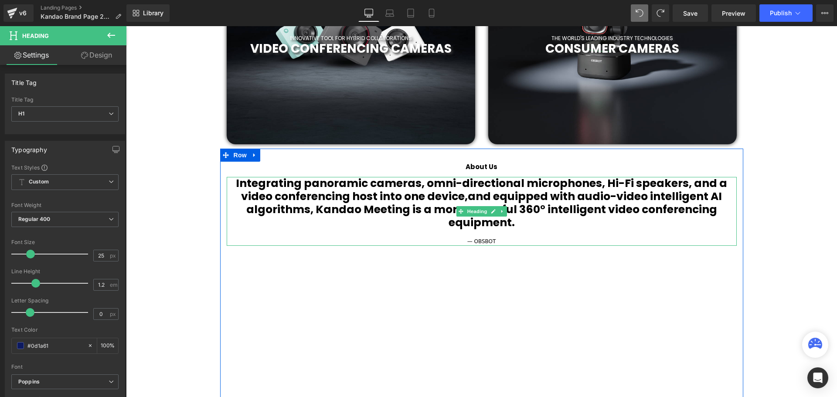
click at [238, 186] on b "Integrating panoramic cameras, omni-directional microphones, Hi-Fi speakers, an…" at bounding box center [481, 203] width 491 height 55
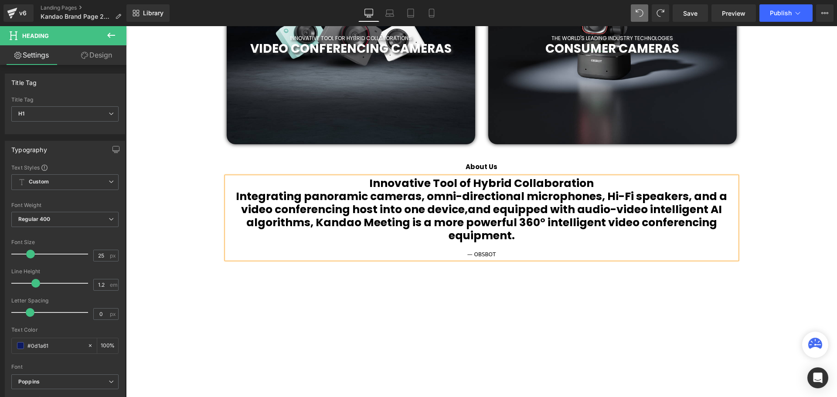
scroll to position [2761, 707]
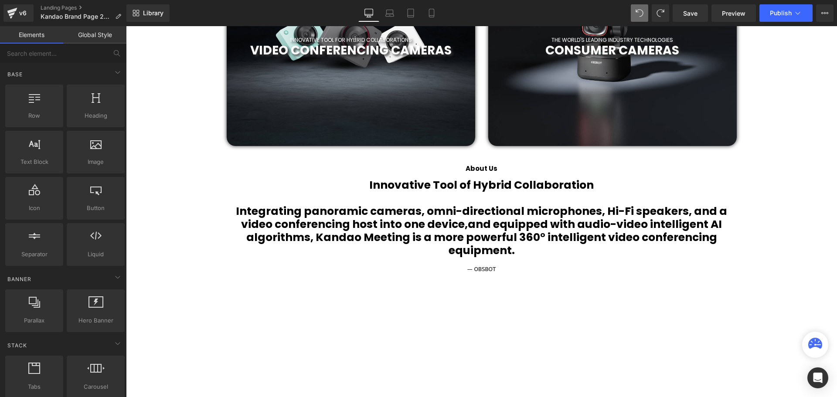
scroll to position [436, 0]
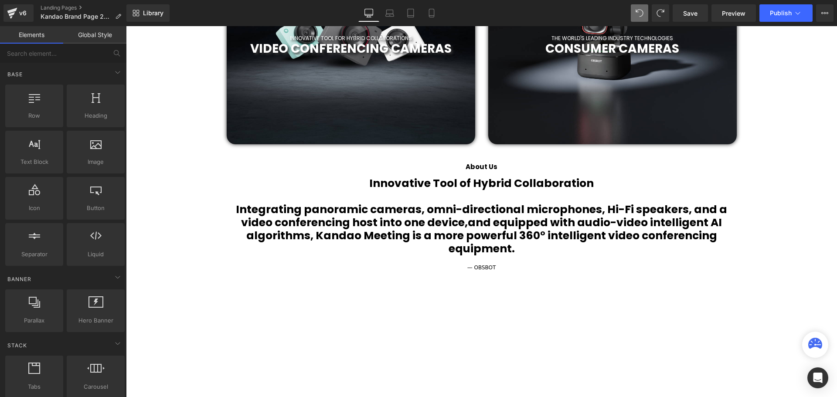
click at [489, 266] on span "— OBSBOT" at bounding box center [481, 268] width 29 height 6
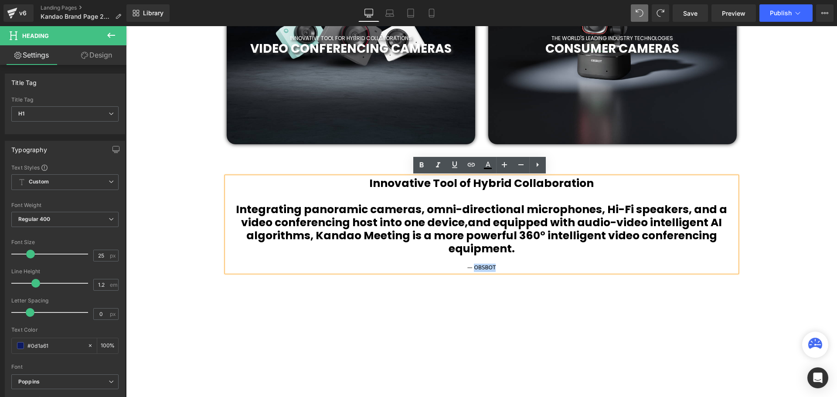
drag, startPoint x: 492, startPoint y: 267, endPoint x: 474, endPoint y: 266, distance: 17.9
click at [474, 266] on div "— OBSBOT" at bounding box center [482, 268] width 510 height 8
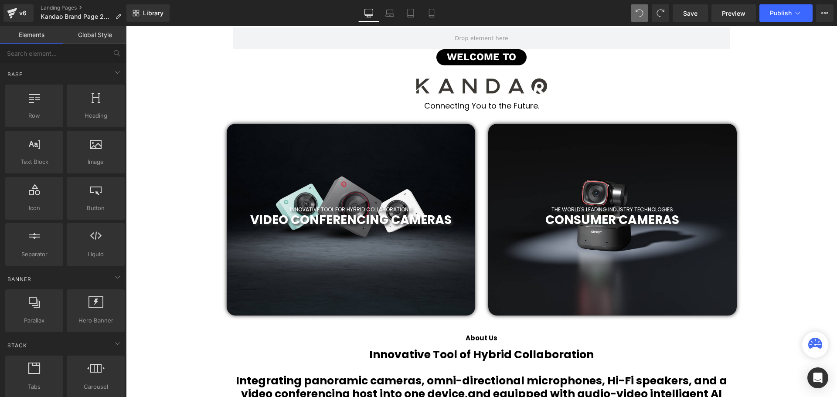
scroll to position [392, 0]
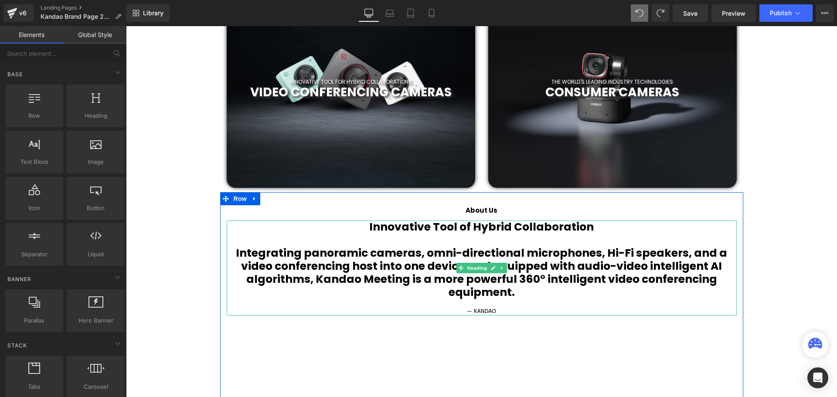
click at [619, 227] on h1 "Innovative Tool of Hybrid Collaboration" at bounding box center [482, 227] width 510 height 13
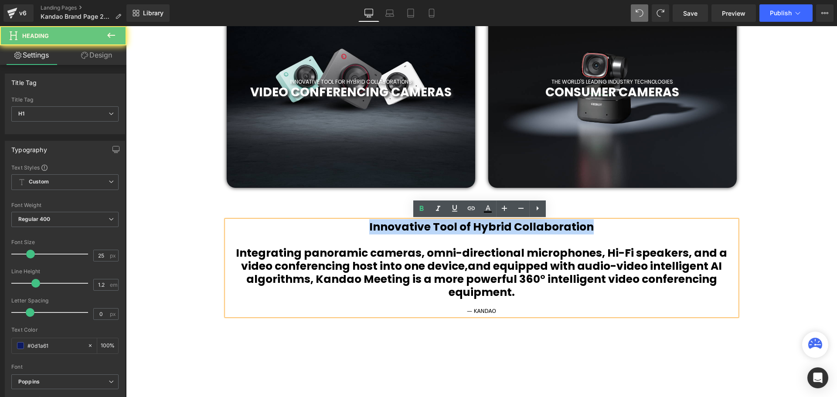
drag, startPoint x: 541, startPoint y: 228, endPoint x: 362, endPoint y: 229, distance: 178.3
click at [362, 229] on h1 "Innovative Tool of Hybrid Collaboration" at bounding box center [482, 227] width 510 height 13
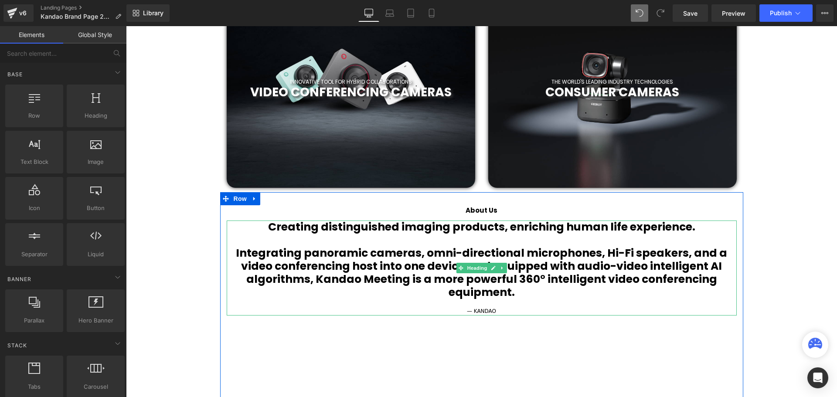
click at [542, 293] on h1 "Integrating panoramic cameras, omni-directional microphones, Hi-Fi speakers, an…" at bounding box center [482, 273] width 510 height 52
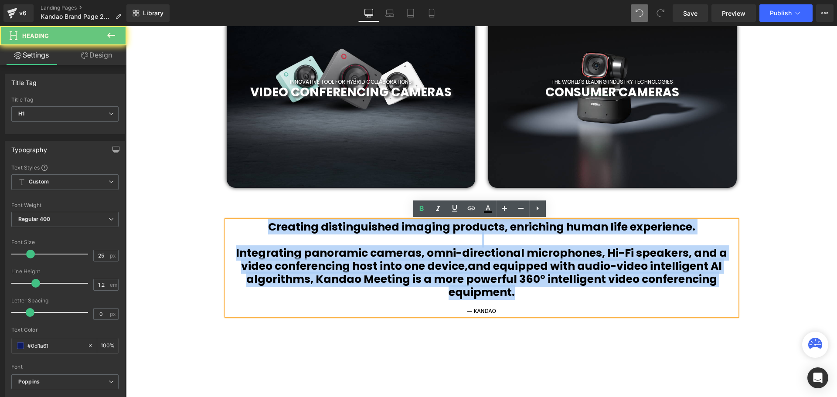
drag, startPoint x: 562, startPoint y: 295, endPoint x: 270, endPoint y: 230, distance: 298.7
click at [270, 230] on div "Creating distinguished imaging products, enriching human life experience. Integ…" at bounding box center [482, 268] width 510 height 95
copy div "Creating distinguished imaging products, enriching human life experience. Integ…"
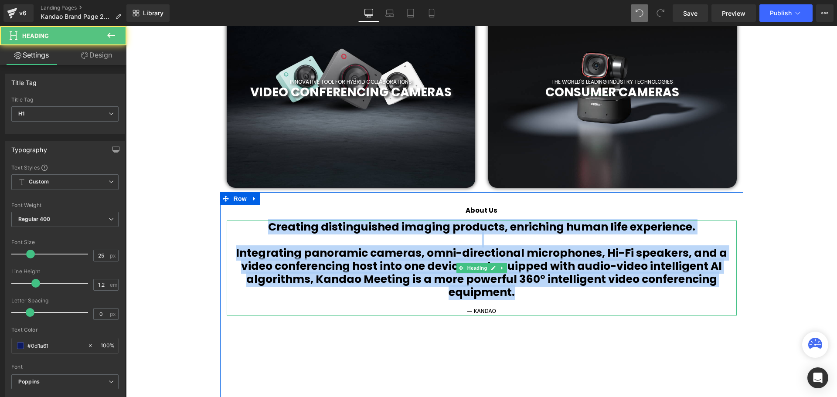
click at [538, 294] on h1 "Integrating panoramic cameras, omni-directional microphones, Hi-Fi speakers, an…" at bounding box center [482, 273] width 510 height 52
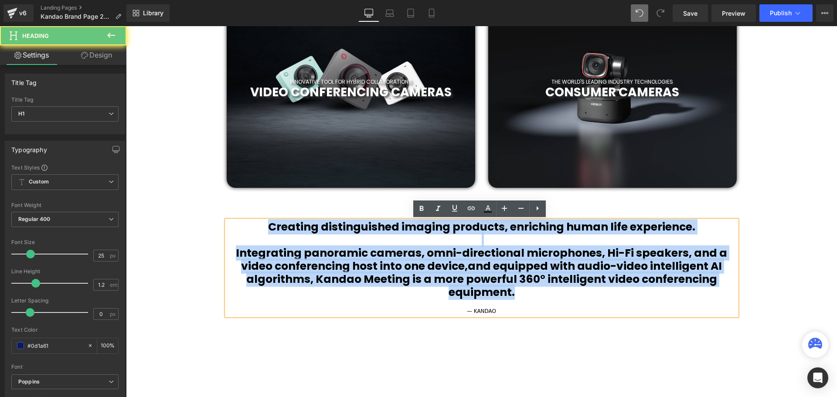
drag, startPoint x: 542, startPoint y: 294, endPoint x: 254, endPoint y: 228, distance: 295.7
click at [254, 228] on div "Creating distinguished imaging products, enriching human life experience. Integ…" at bounding box center [482, 268] width 510 height 95
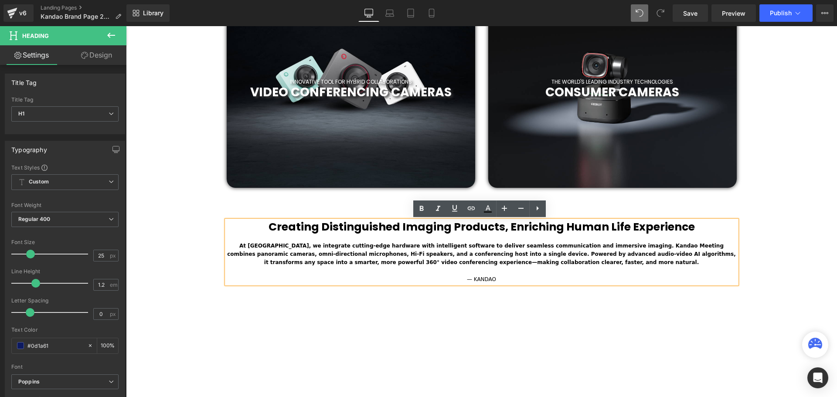
scroll to position [2729, 707]
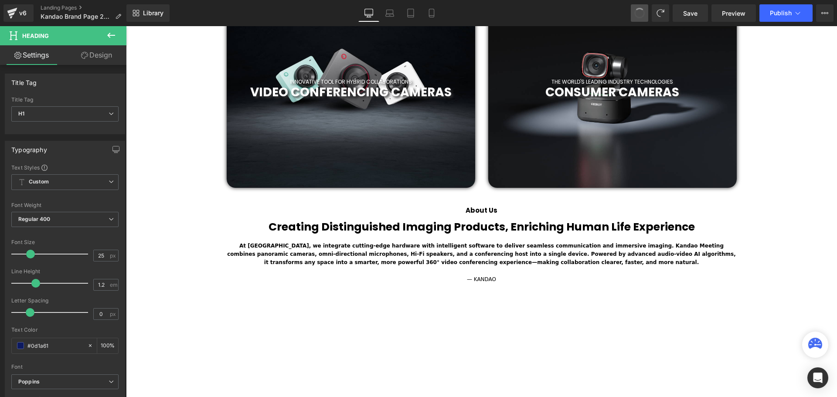
drag, startPoint x: 640, startPoint y: 17, endPoint x: 448, endPoint y: 99, distance: 208.2
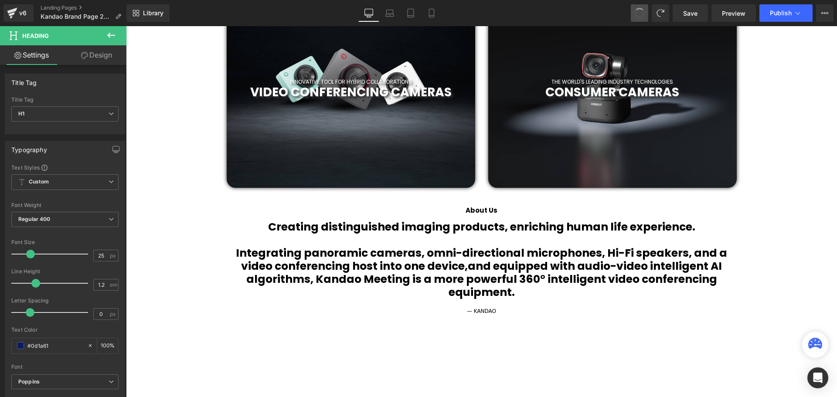
scroll to position [2761, 707]
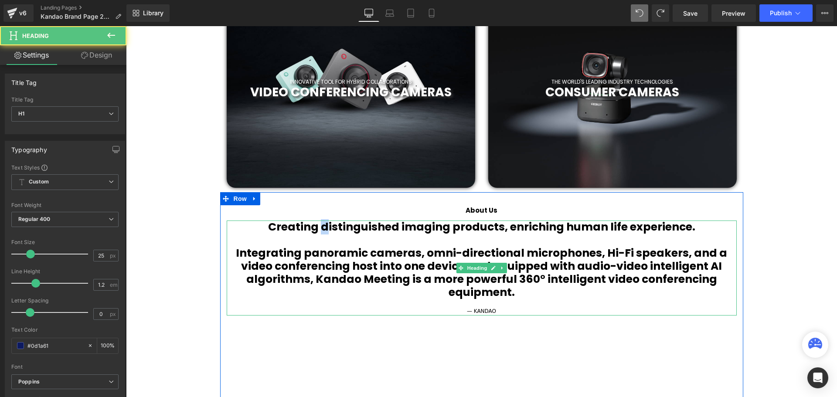
drag, startPoint x: 324, startPoint y: 228, endPoint x: 320, endPoint y: 228, distance: 4.8
click at [320, 228] on b "Creating distinguished imaging products, enriching human life experience." at bounding box center [481, 226] width 427 height 15
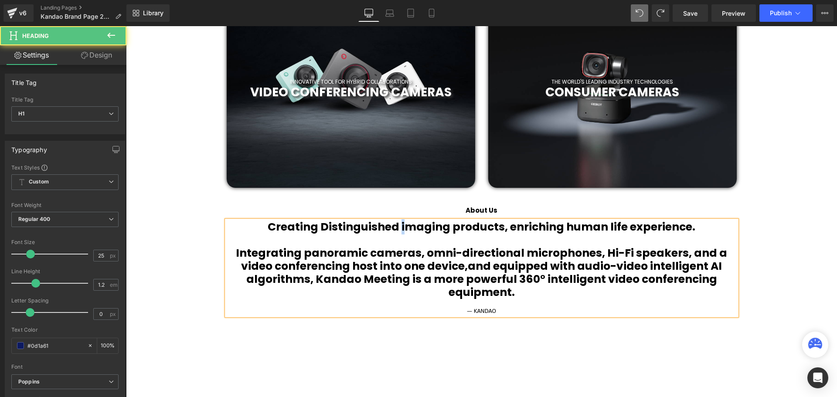
click at [400, 228] on b "Creating Distinguished imaging products, enriching human life experience." at bounding box center [482, 226] width 428 height 15
click at [452, 227] on b "Creating Distinguished Imaging products, enriching human life experience." at bounding box center [482, 226] width 428 height 15
click at [507, 228] on b "Creating Distinguished Imaging Products, enriching human life experience." at bounding box center [481, 226] width 427 height 15
click at [567, 229] on b "Creating Distinguished Imaging Products, Enriching human life experience." at bounding box center [481, 226] width 427 height 15
click at [607, 228] on b "Creating Distinguished Imaging Products, Enriching Human life experience." at bounding box center [482, 226] width 428 height 15
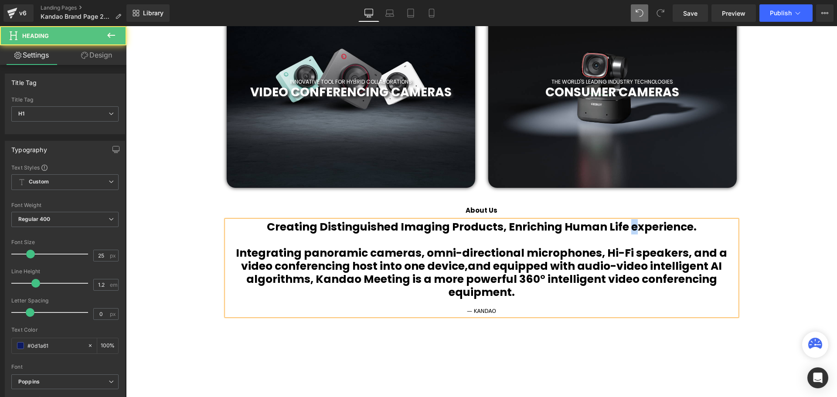
click at [627, 226] on b "Creating Distinguished Imaging Products, Enriching Human Life experience." at bounding box center [482, 226] width 430 height 15
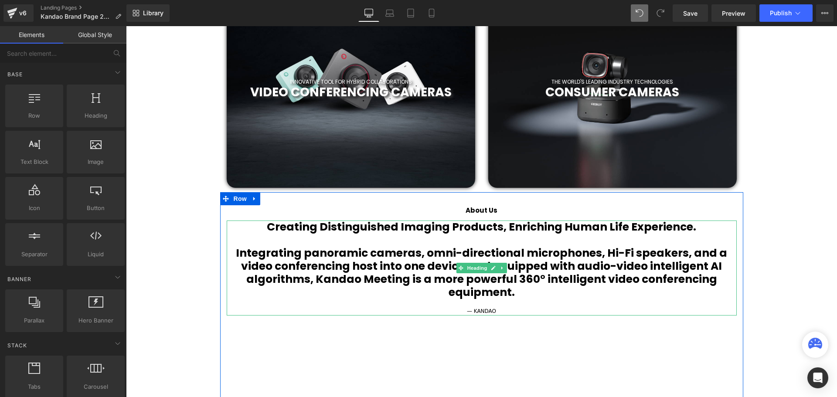
drag, startPoint x: 540, startPoint y: 289, endPoint x: 552, endPoint y: 293, distance: 12.3
click at [540, 289] on h1 "Integrating panoramic cameras, omni-directional microphones, Hi-Fi speakers, an…" at bounding box center [482, 273] width 510 height 52
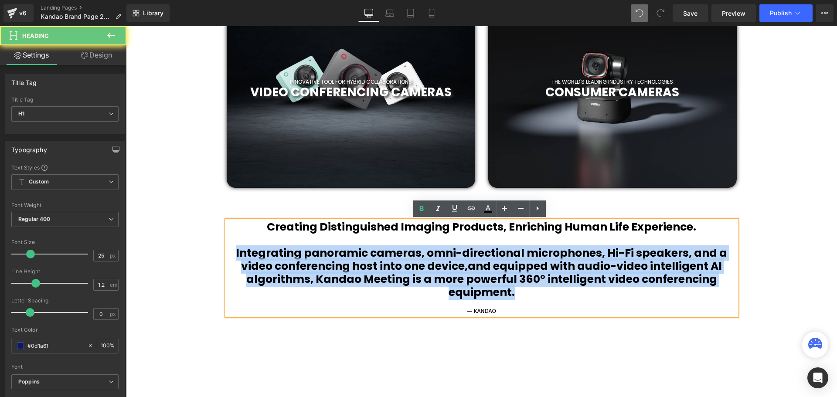
drag, startPoint x: 556, startPoint y: 293, endPoint x: 230, endPoint y: 255, distance: 328.3
click at [230, 255] on h1 "Integrating panoramic cameras, omni-directional microphones, Hi-Fi speakers, an…" at bounding box center [482, 273] width 510 height 52
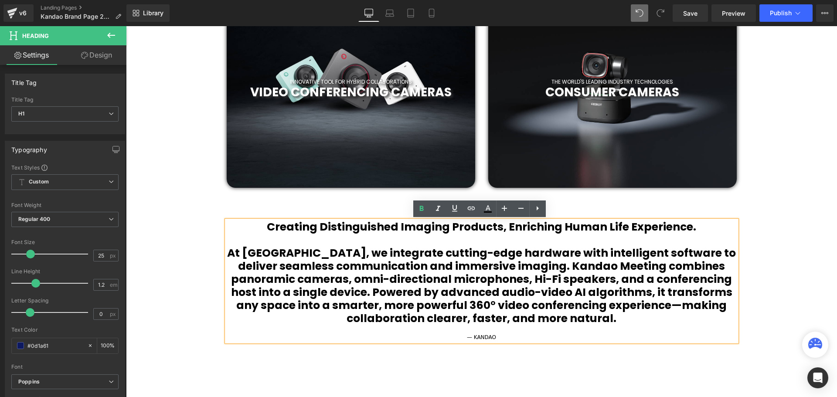
scroll to position [4, 4]
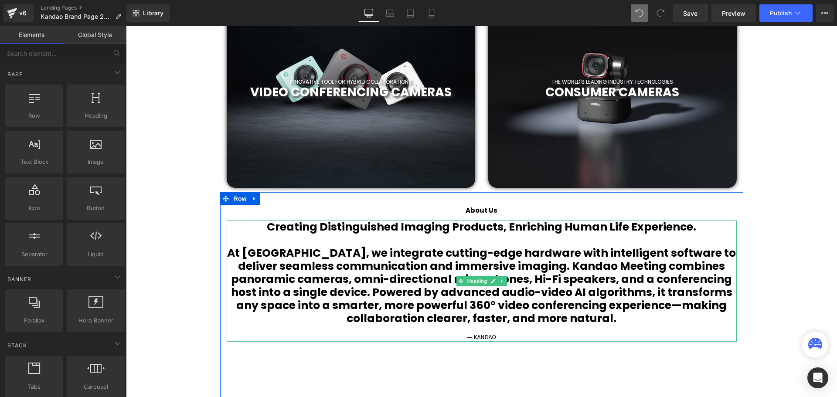
click at [609, 303] on b "At [GEOGRAPHIC_DATA], we integrate cutting-edge hardware with intelligent softw…" at bounding box center [481, 285] width 509 height 81
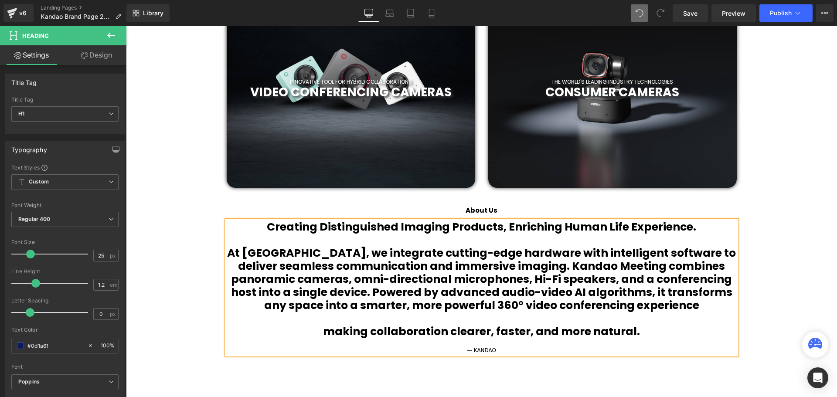
scroll to position [2800, 707]
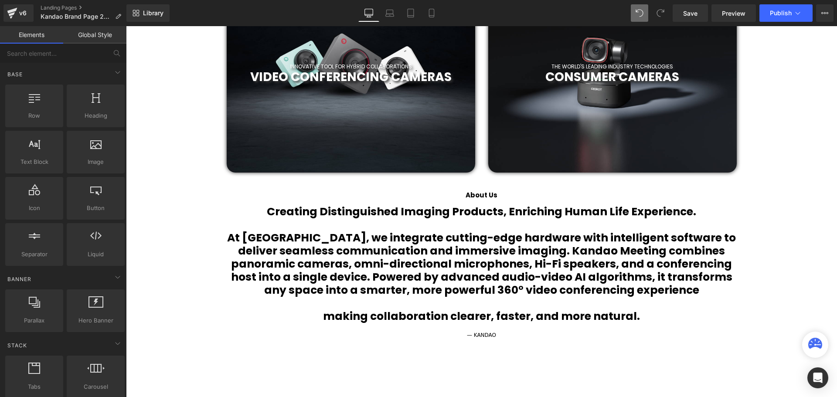
scroll to position [392, 0]
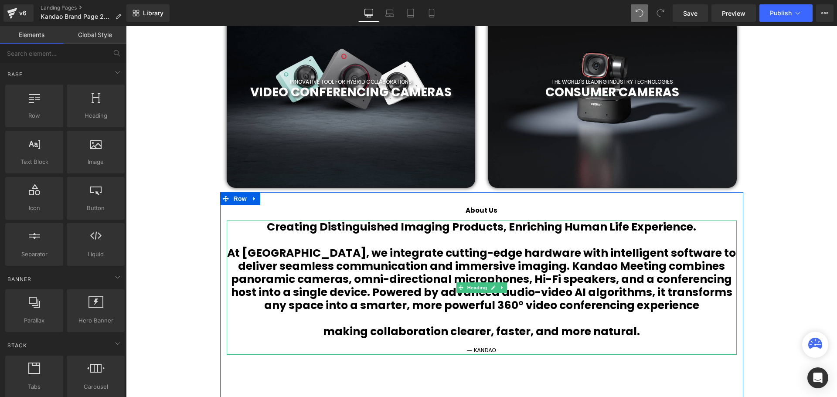
click at [327, 333] on b "making collaboration clearer, faster, and more natural." at bounding box center [481, 331] width 317 height 15
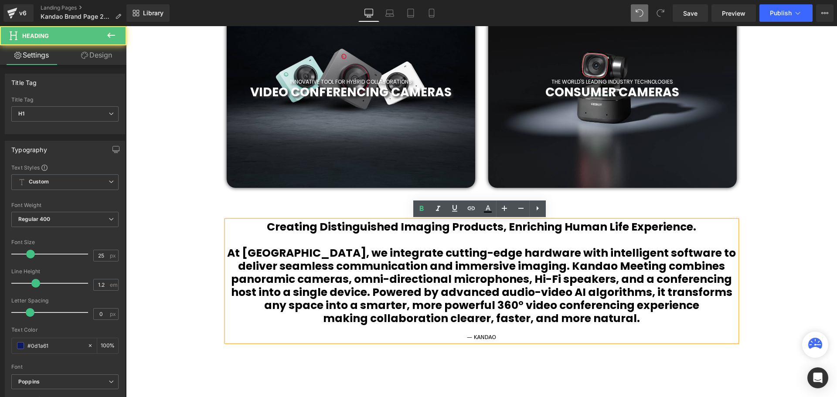
scroll to position [2787, 707]
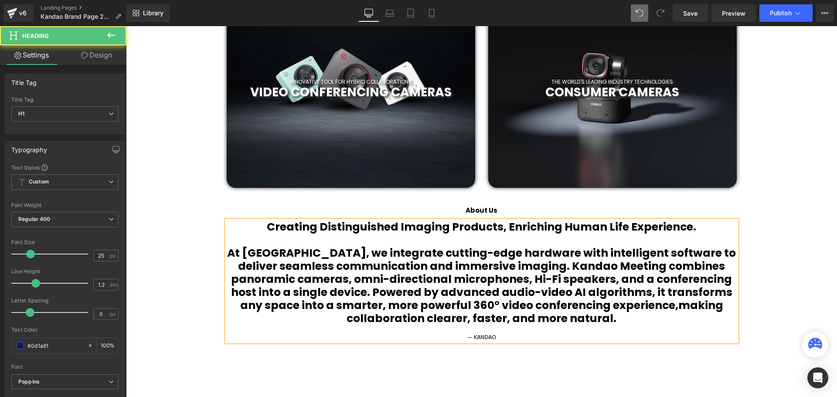
click at [515, 265] on b "At [GEOGRAPHIC_DATA], we integrate cutting-edge hardware with intelligent softw…" at bounding box center [481, 279] width 509 height 68
click at [310, 295] on b "At [GEOGRAPHIC_DATA], we integrate cutting-edge hardware with intelligent softw…" at bounding box center [481, 279] width 509 height 68
click at [314, 293] on b "At [GEOGRAPHIC_DATA], we integrate cutting-edge hardware with intelligent softw…" at bounding box center [481, 279] width 509 height 68
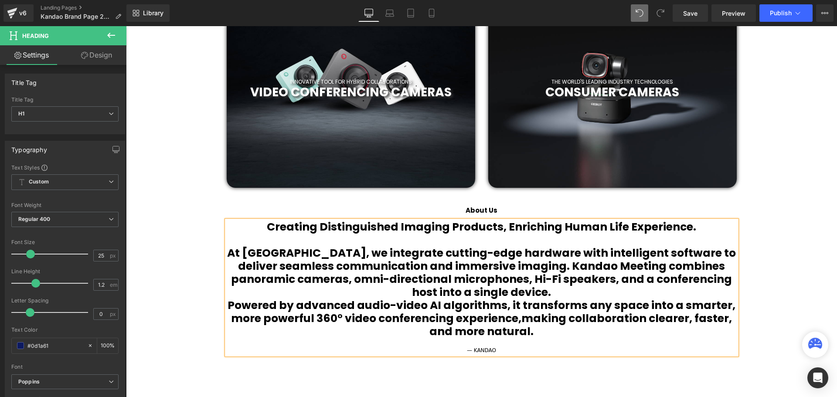
scroll to position [2814, 707]
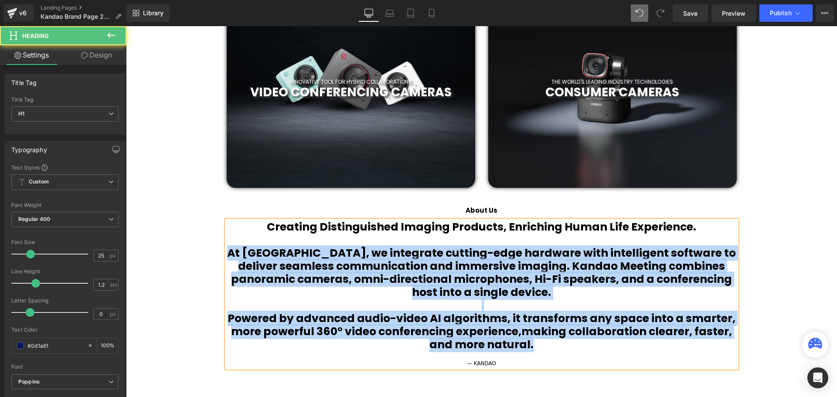
drag, startPoint x: 530, startPoint y: 344, endPoint x: 239, endPoint y: 256, distance: 303.7
click at [239, 256] on div "Creating Distinguished Imaging Products, Enriching Human Life Experience. At [G…" at bounding box center [482, 294] width 510 height 147
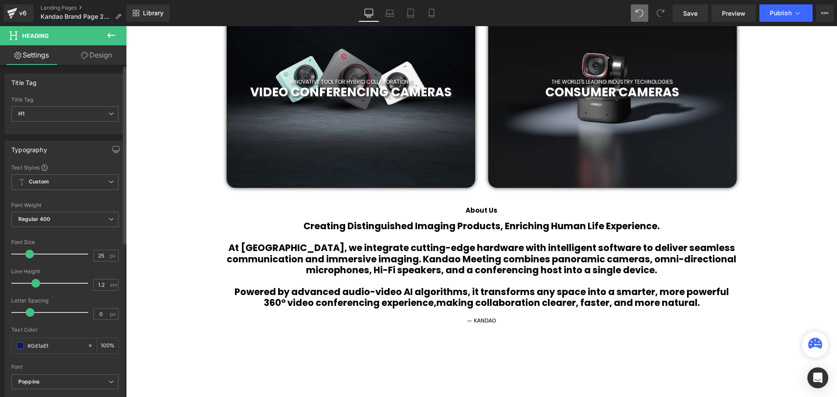
scroll to position [2796, 707]
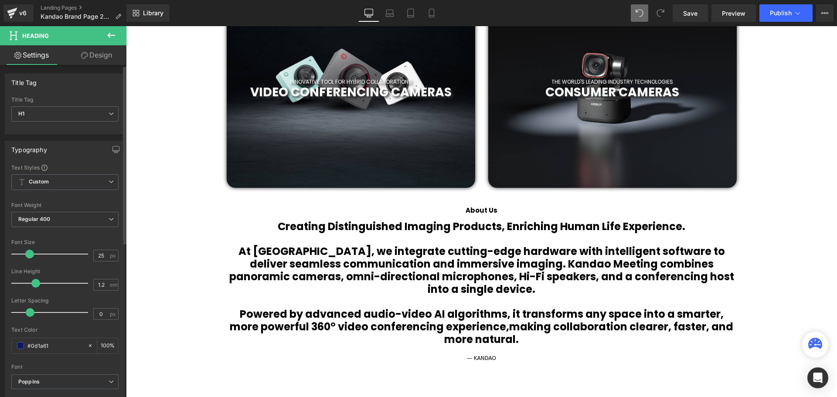
click at [28, 256] on span at bounding box center [29, 254] width 9 height 9
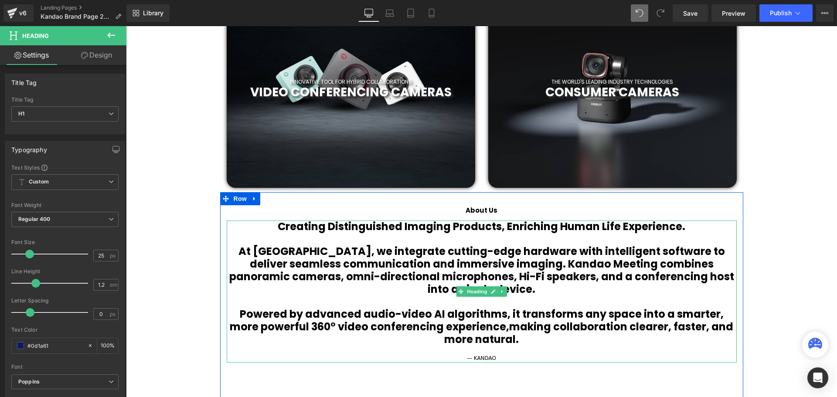
click at [230, 251] on h1 "At [GEOGRAPHIC_DATA], we integrate cutting-edge hardware with intelligent softw…" at bounding box center [482, 270] width 510 height 50
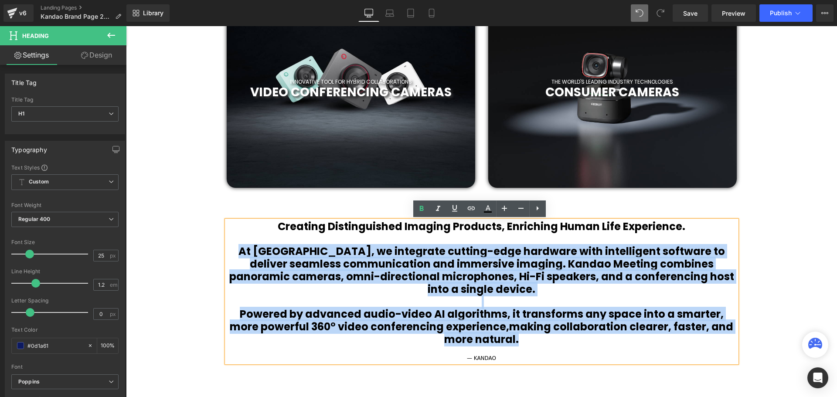
drag, startPoint x: 231, startPoint y: 250, endPoint x: 727, endPoint y: 326, distance: 501.9
click at [727, 326] on div "Creating Distinguished Imaging Products, Enriching Human Life Experience. At [G…" at bounding box center [482, 292] width 510 height 142
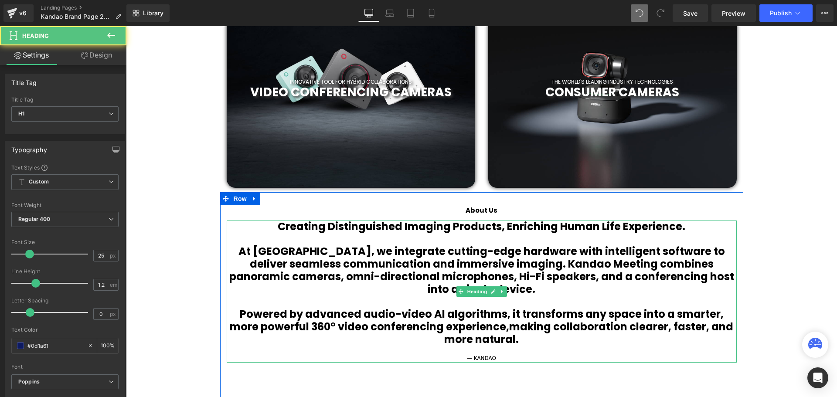
click at [273, 226] on h1 "Creating Distinguished Imaging Products, Enriching Human Life Experience." at bounding box center [482, 227] width 510 height 13
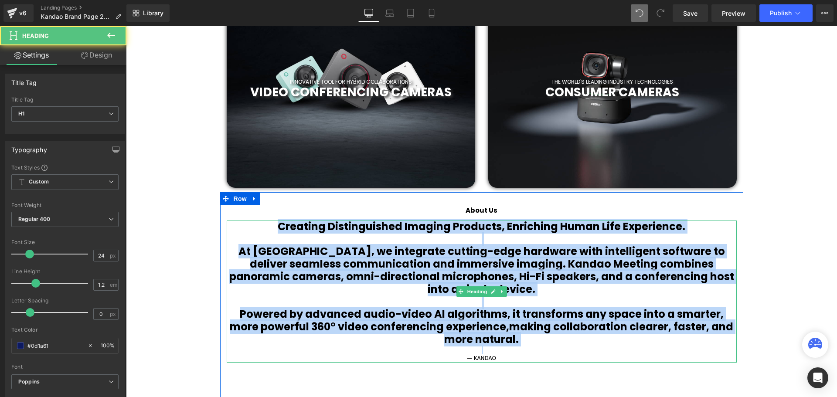
drag, startPoint x: 275, startPoint y: 228, endPoint x: 566, endPoint y: 340, distance: 312.5
click at [566, 340] on div "Creating Distinguished Imaging Products, Enriching Human Life Experience. At [G…" at bounding box center [482, 292] width 510 height 142
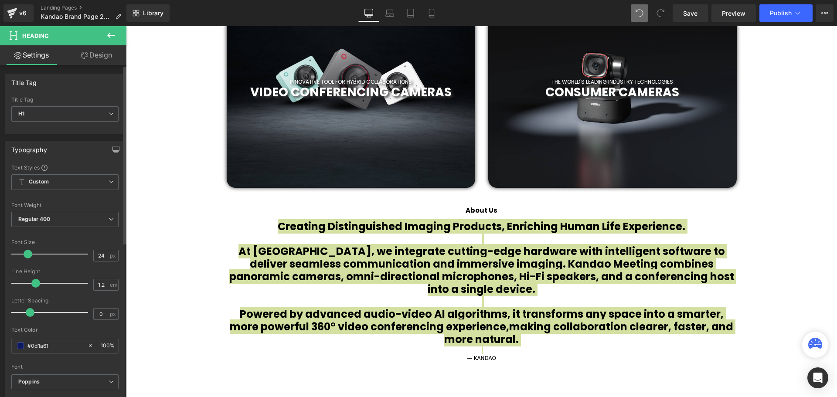
scroll to position [2775, 707]
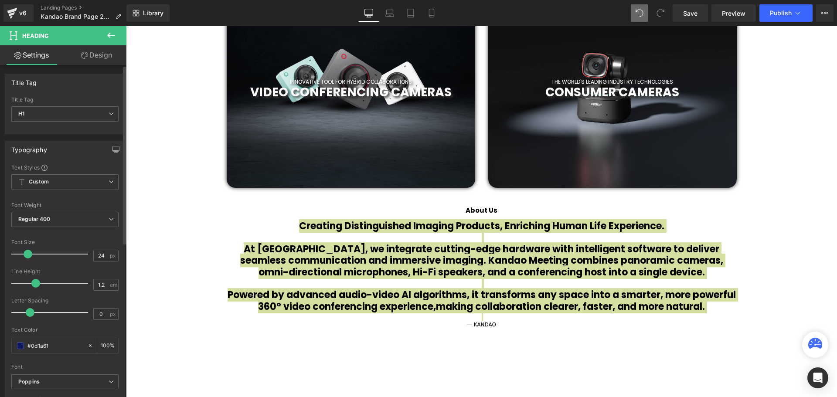
click at [27, 253] on span at bounding box center [28, 254] width 9 height 9
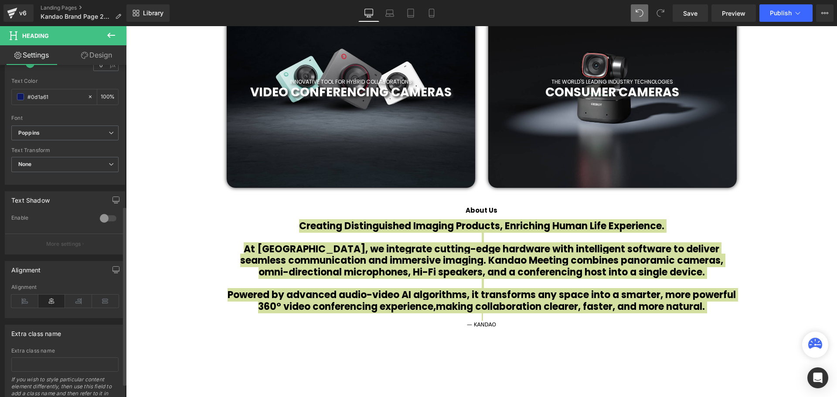
scroll to position [262, 0]
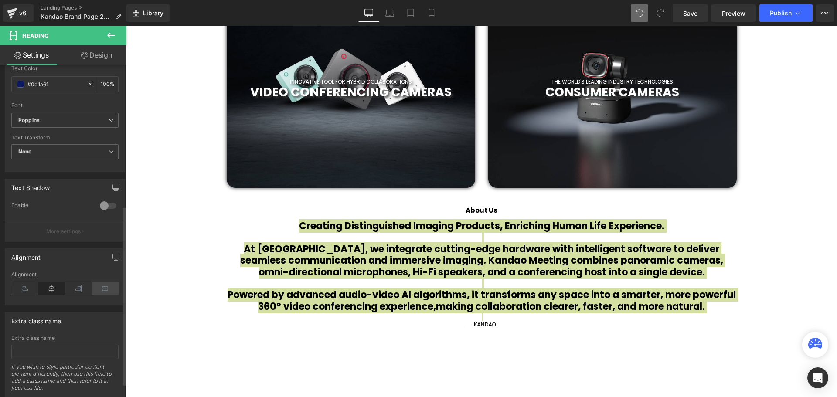
click at [106, 290] on icon at bounding box center [105, 288] width 27 height 13
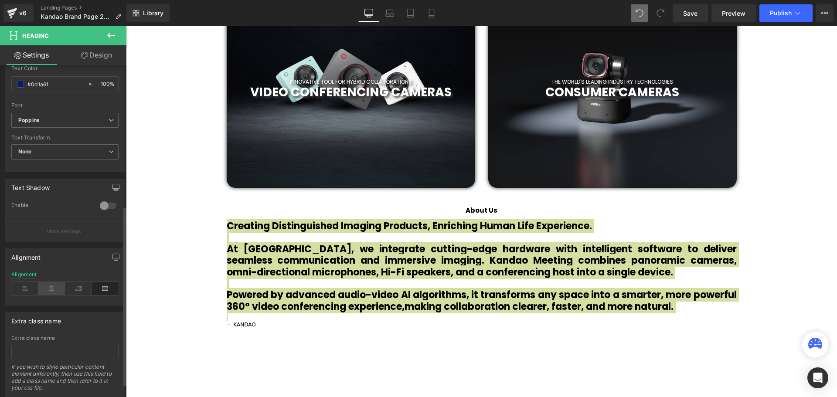
click at [52, 290] on icon at bounding box center [51, 288] width 27 height 13
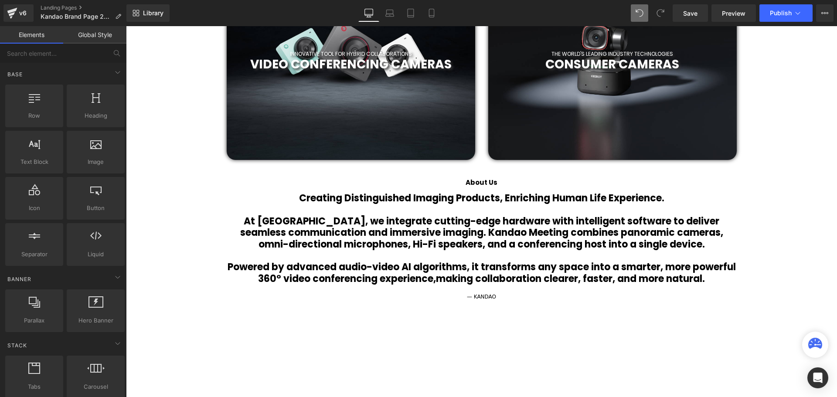
scroll to position [436, 0]
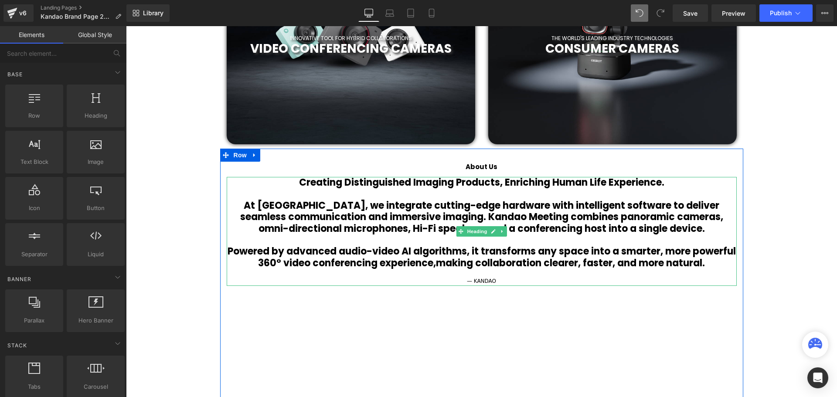
click at [457, 264] on b "making collaboration clearer, faster, and more natural." at bounding box center [570, 263] width 269 height 14
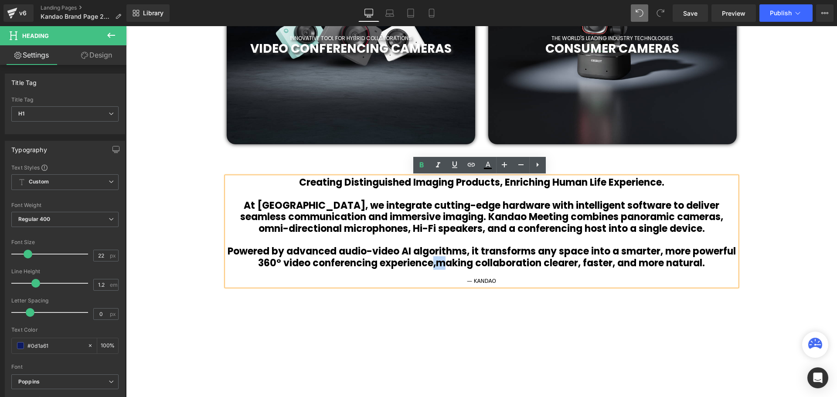
drag, startPoint x: 459, startPoint y: 266, endPoint x: 453, endPoint y: 268, distance: 5.4
click at [453, 268] on h1 "Powered by advanced audio-video AI algorithms, it transforms any space into a s…" at bounding box center [482, 257] width 510 height 23
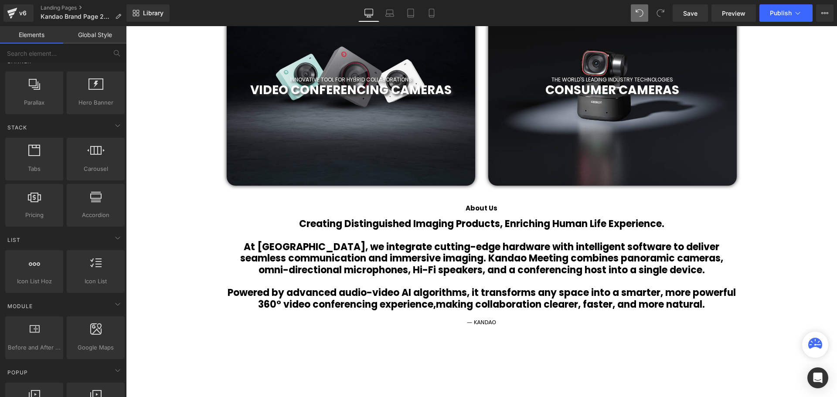
scroll to position [392, 0]
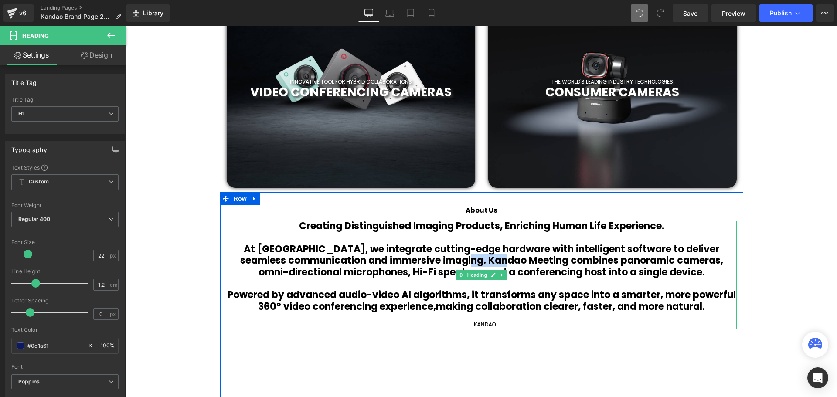
drag, startPoint x: 487, startPoint y: 262, endPoint x: 527, endPoint y: 261, distance: 40.2
click at [527, 261] on b "At [GEOGRAPHIC_DATA], we integrate cutting-edge hardware with intelligent softw…" at bounding box center [481, 260] width 483 height 37
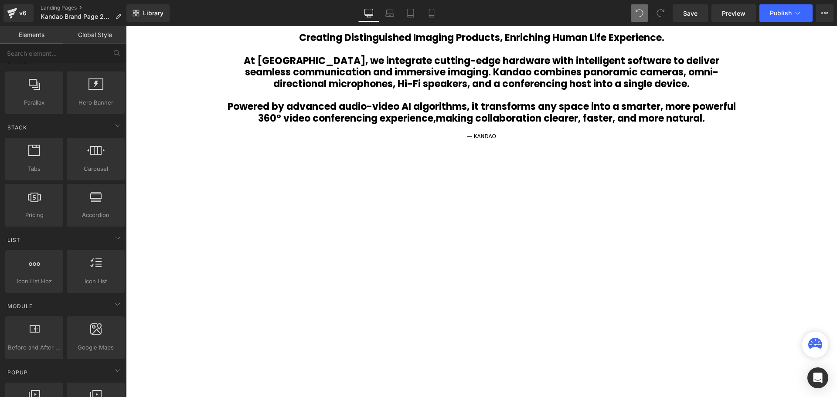
scroll to position [480, 0]
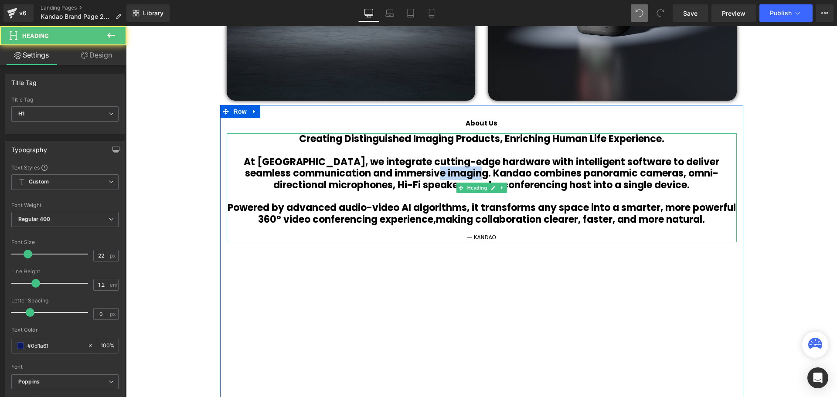
drag, startPoint x: 489, startPoint y: 174, endPoint x: 443, endPoint y: 175, distance: 45.8
click at [443, 175] on b "At [GEOGRAPHIC_DATA], we integrate cutting-edge hardware with intelligent softw…" at bounding box center [482, 173] width 476 height 37
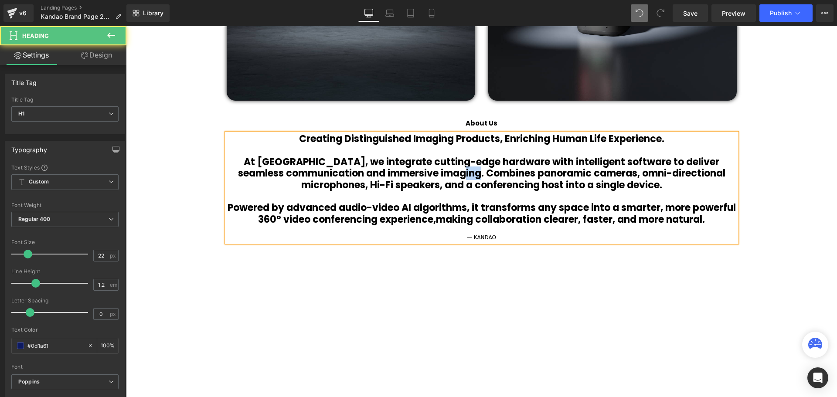
drag, startPoint x: 514, startPoint y: 172, endPoint x: 500, endPoint y: 174, distance: 14.4
click at [500, 174] on b "At [GEOGRAPHIC_DATA], we integrate cutting-edge hardware with intelligent softw…" at bounding box center [481, 173] width 487 height 37
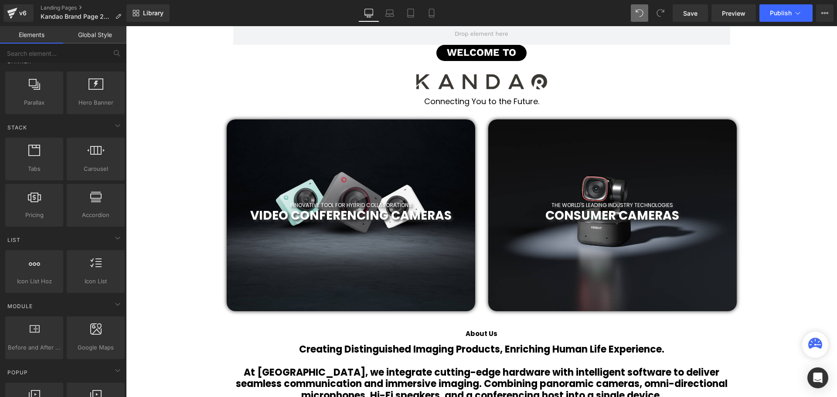
scroll to position [262, 0]
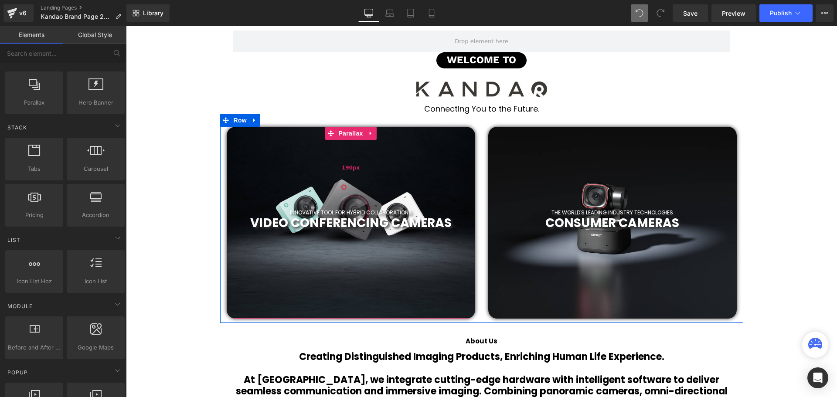
click at [342, 133] on span "Parallax" at bounding box center [350, 133] width 29 height 13
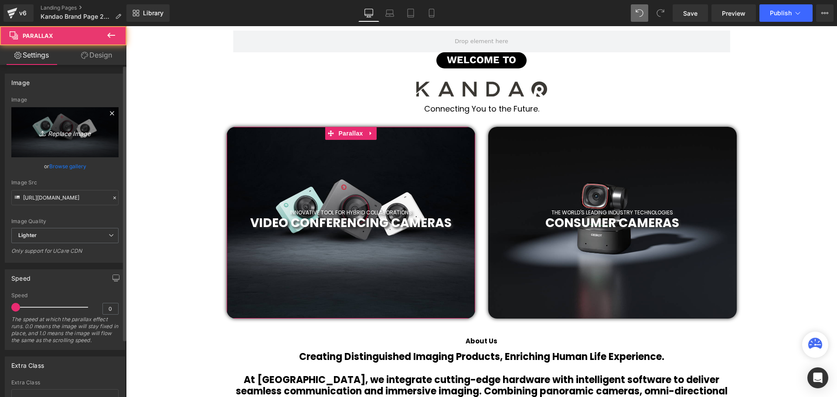
click at [62, 134] on icon "Replace Image" at bounding box center [65, 132] width 70 height 11
type input "C:\fakepath\screen27_item_2.png"
